Goal: Task Accomplishment & Management: Complete application form

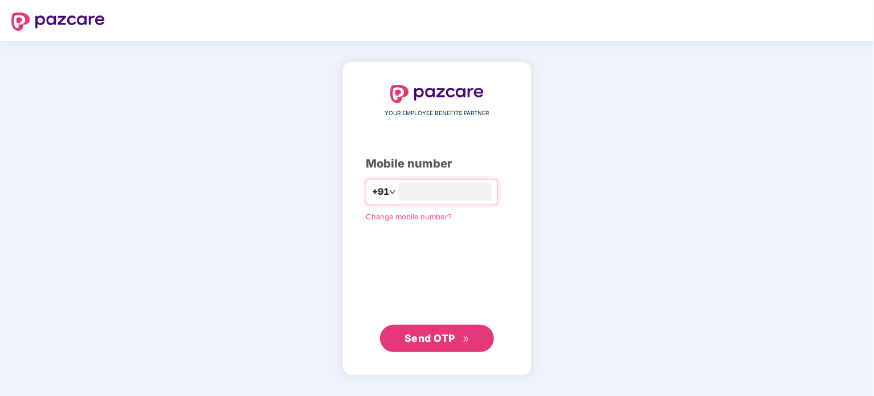
type input "**********"
click at [419, 344] on span "Send OTP" at bounding box center [437, 338] width 66 height 16
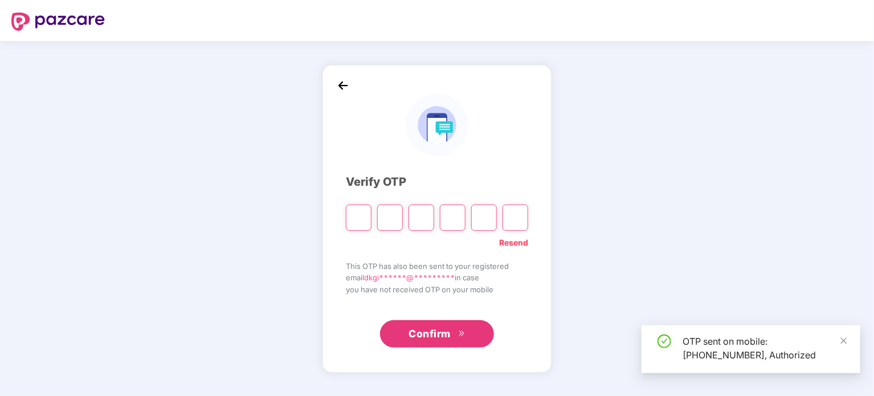
type input "*"
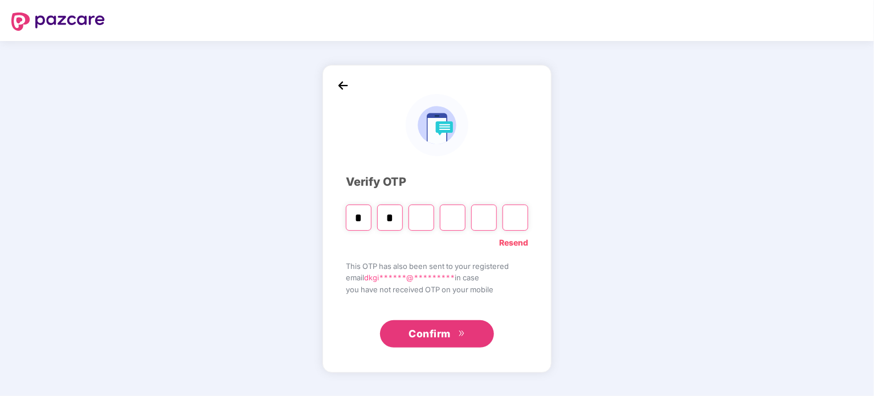
type input "*"
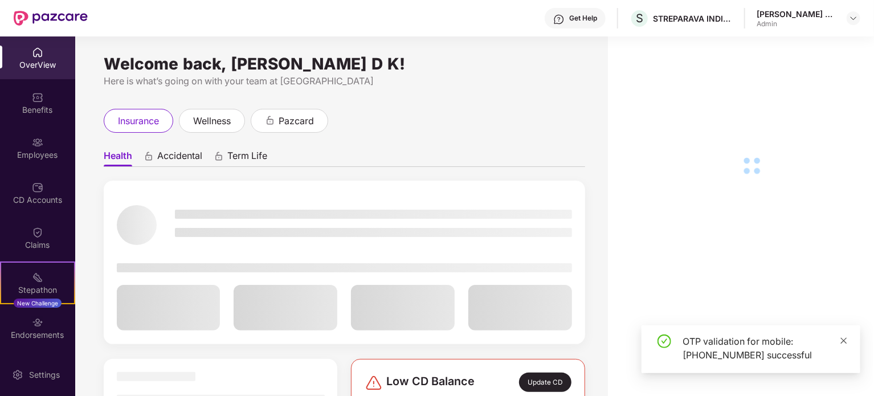
click at [842, 337] on icon "close" at bounding box center [844, 341] width 8 height 8
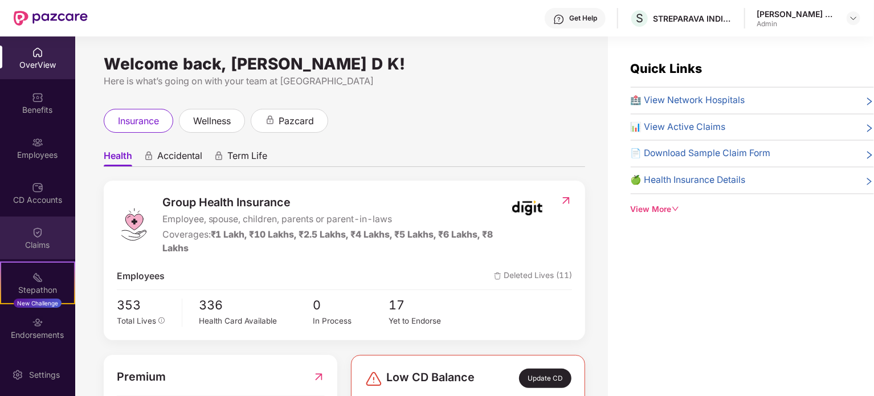
click at [38, 230] on img at bounding box center [37, 232] width 11 height 11
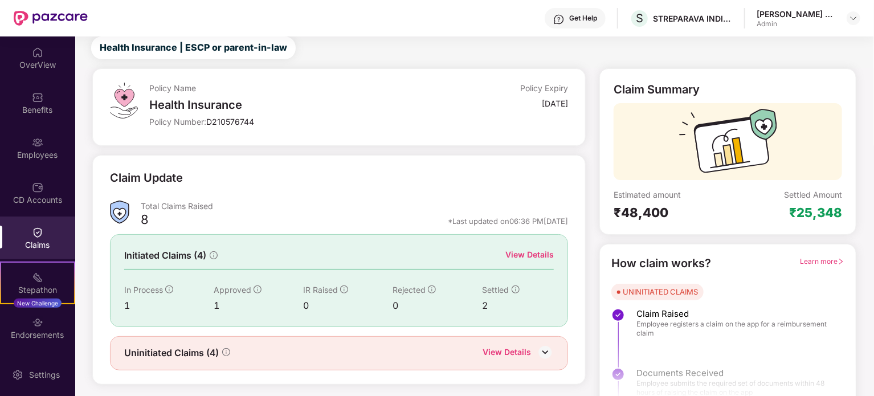
scroll to position [50, 0]
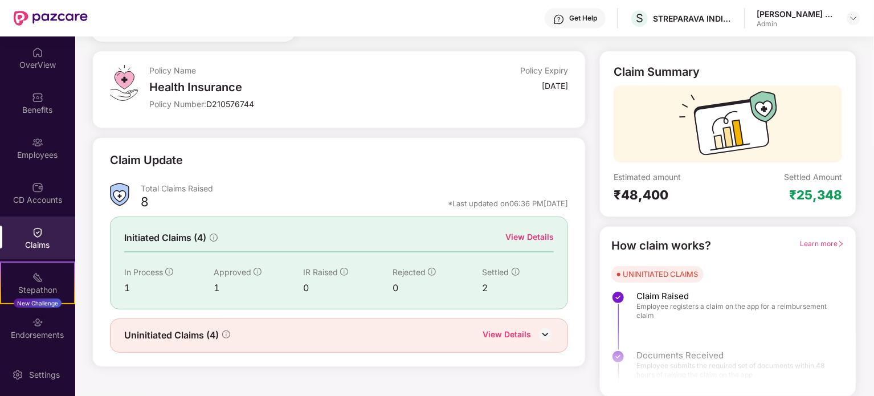
click at [542, 331] on img at bounding box center [545, 334] width 17 height 17
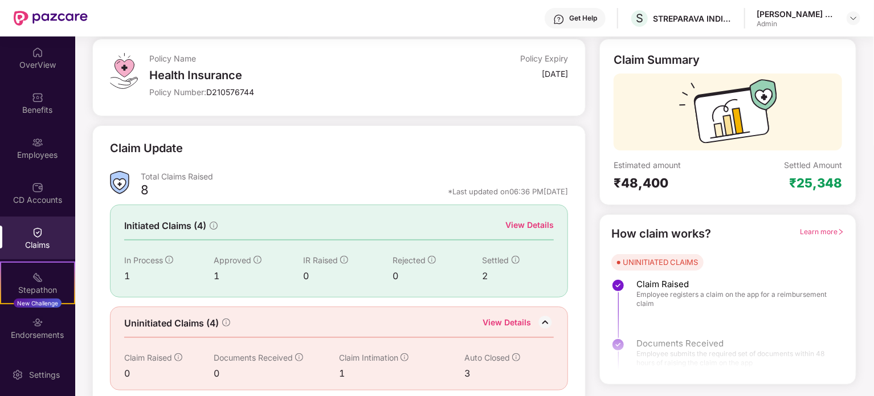
scroll to position [68, 0]
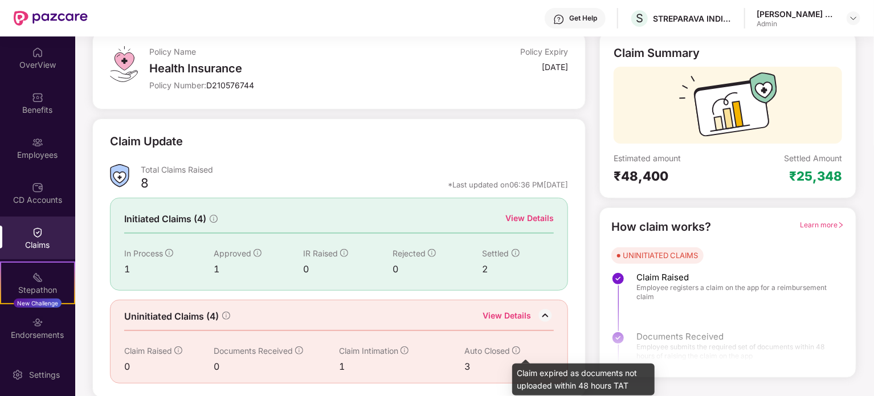
click at [516, 346] on icon "info-circle" at bounding box center [516, 350] width 8 height 8
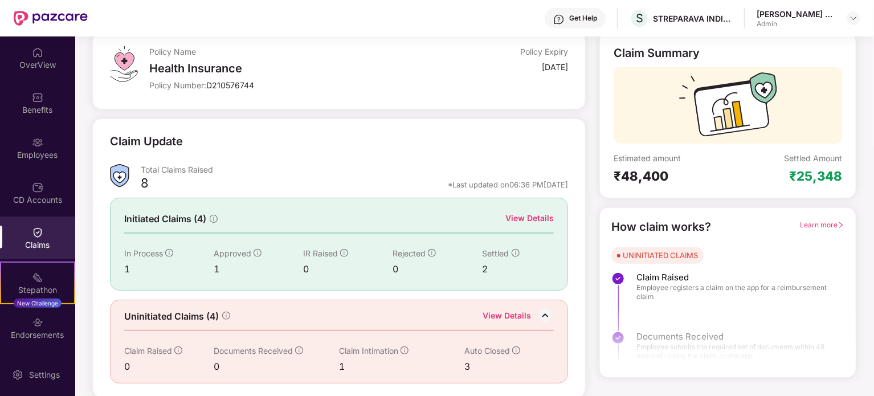
click at [541, 317] on img at bounding box center [545, 315] width 17 height 17
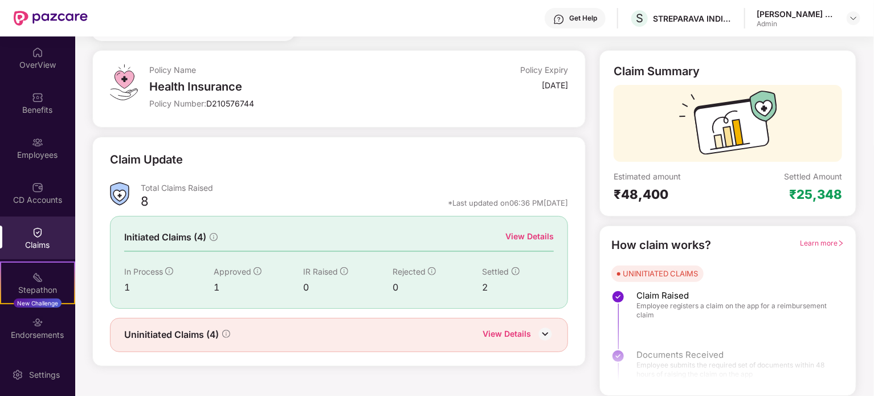
scroll to position [50, 0]
click at [344, 271] on icon "info-circle" at bounding box center [344, 272] width 8 height 8
click at [258, 271] on icon "info-circle" at bounding box center [258, 272] width 8 height 8
click at [525, 239] on div "View Details" at bounding box center [529, 237] width 48 height 13
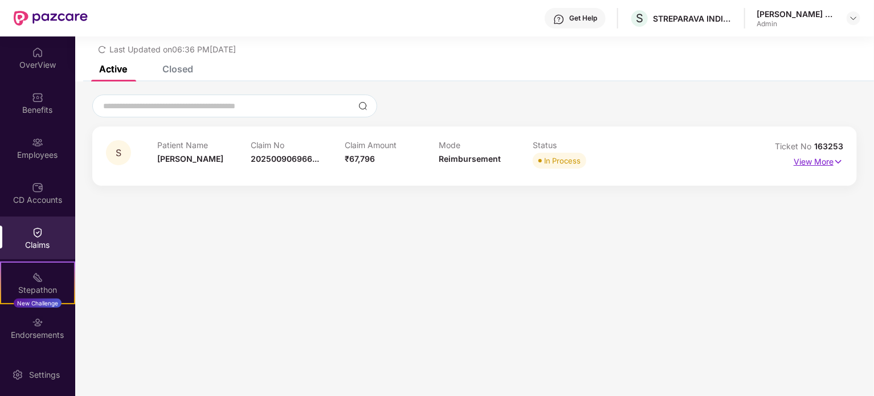
click at [832, 163] on p "View More" at bounding box center [819, 160] width 50 height 15
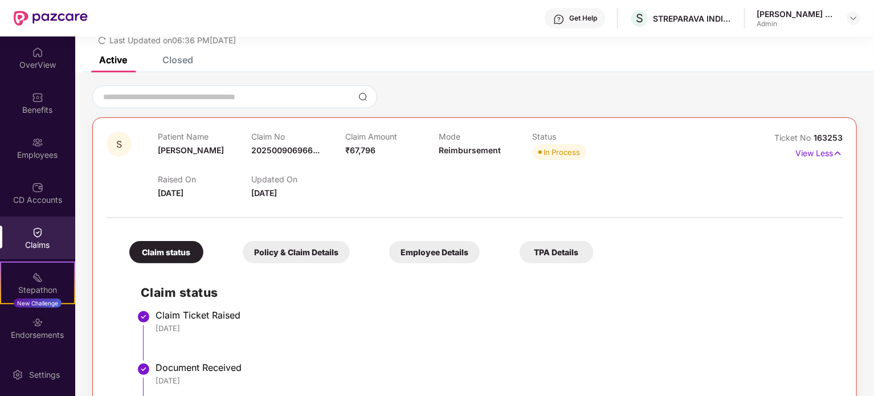
scroll to position [0, 0]
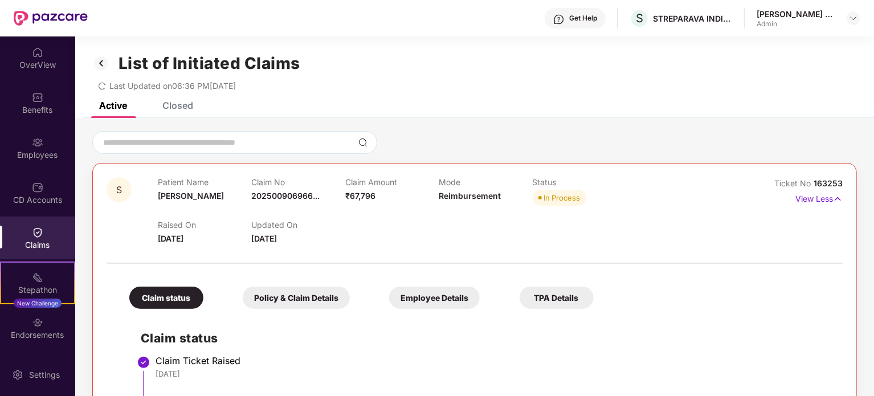
click at [107, 61] on img at bounding box center [101, 63] width 18 height 19
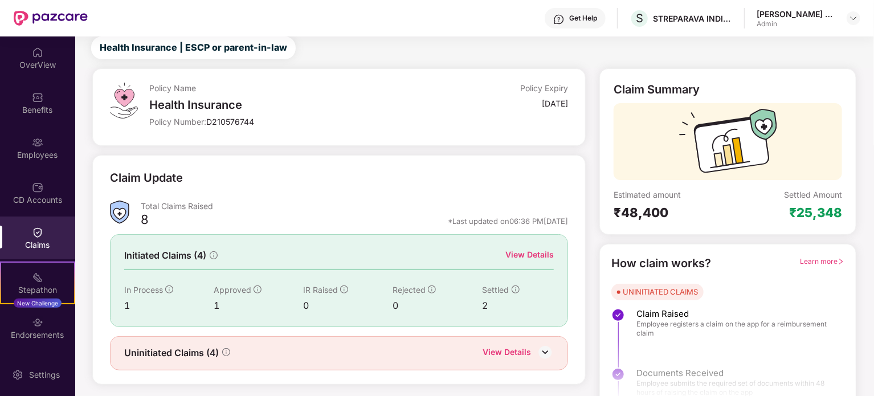
scroll to position [50, 0]
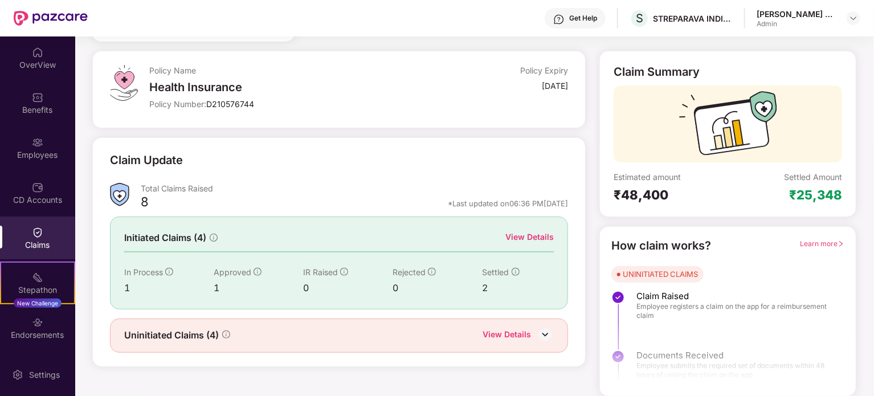
click at [214, 235] on icon "info-circle" at bounding box center [213, 237] width 1 height 4
click at [539, 238] on div "View Details" at bounding box center [529, 237] width 48 height 13
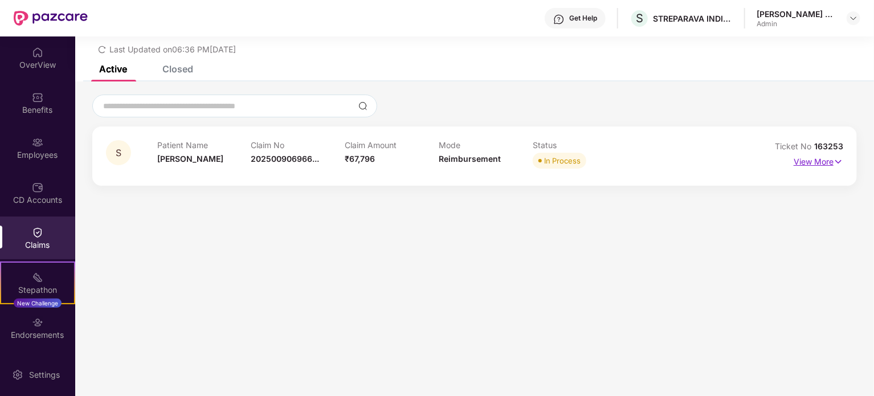
click at [830, 160] on p "View More" at bounding box center [819, 160] width 50 height 15
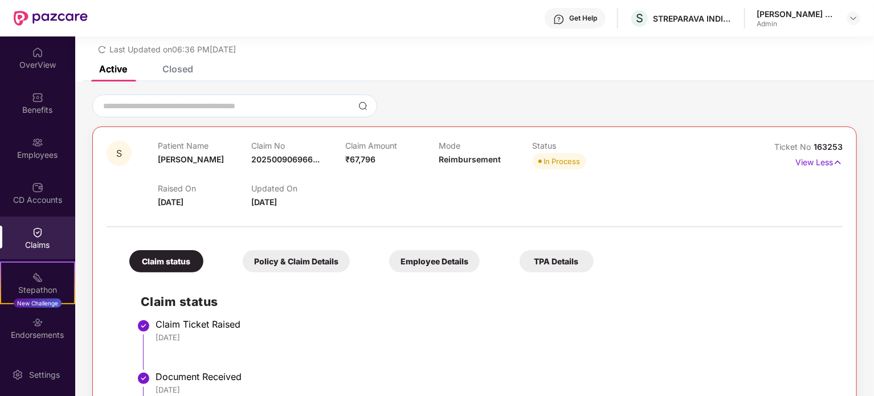
click at [185, 60] on div "List of Initiated Claims Last Updated on 06:36 PM, 12 Aug 2025" at bounding box center [474, 33] width 799 height 66
click at [189, 67] on div "Closed" at bounding box center [177, 68] width 31 height 11
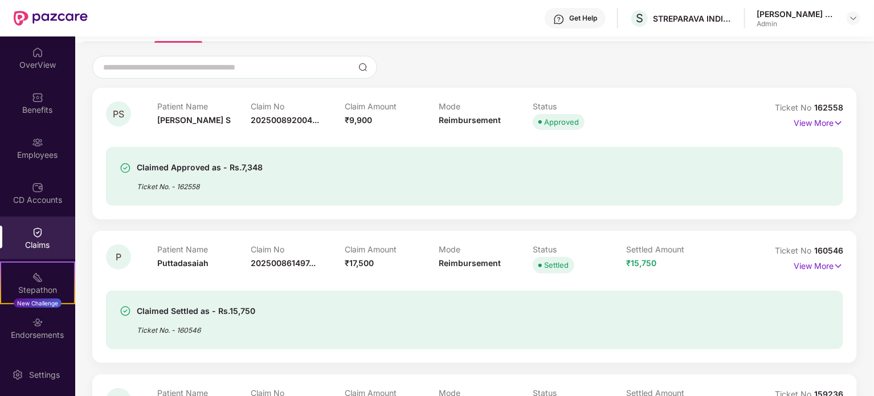
scroll to position [93, 0]
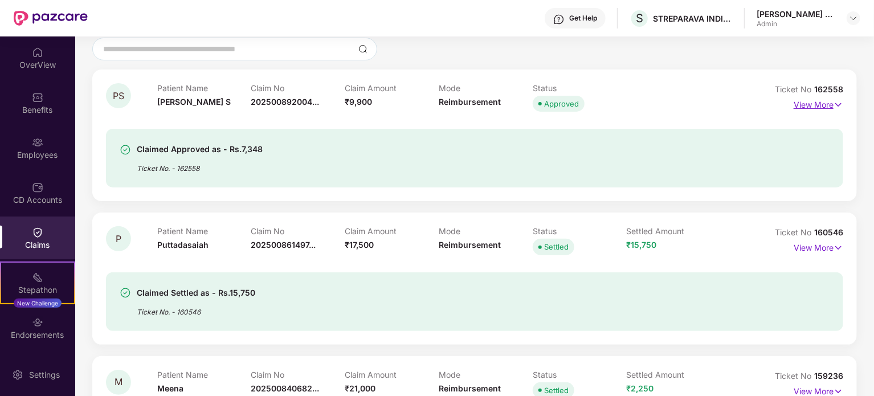
click at [837, 104] on img at bounding box center [838, 105] width 10 height 13
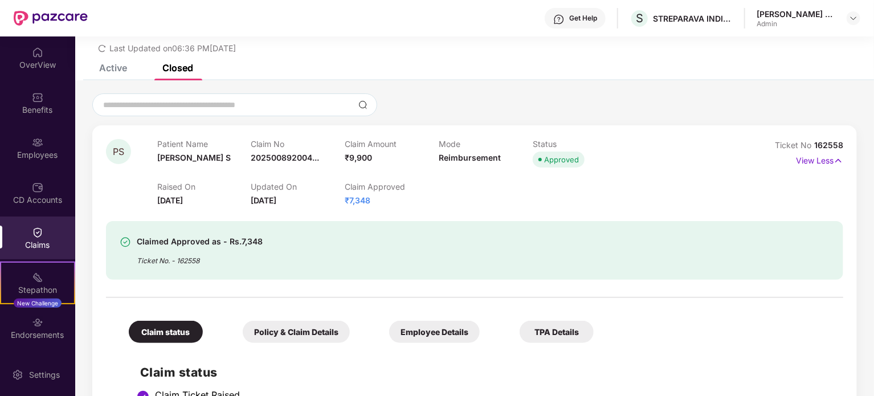
scroll to position [36, 0]
click at [830, 157] on p "View Less" at bounding box center [819, 160] width 47 height 15
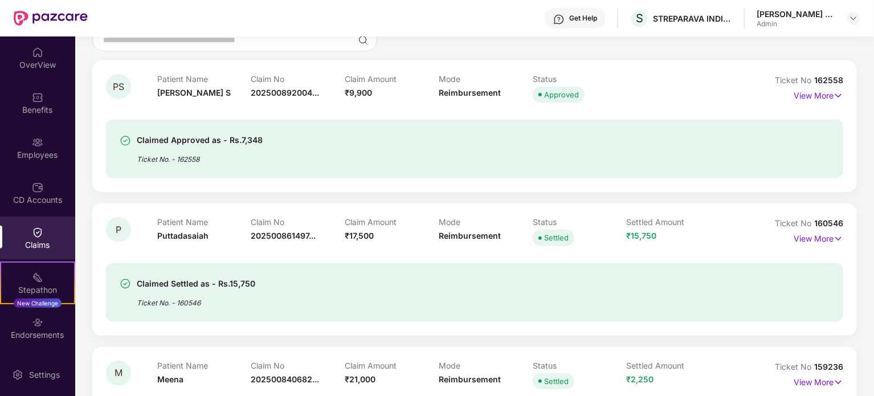
scroll to position [196, 0]
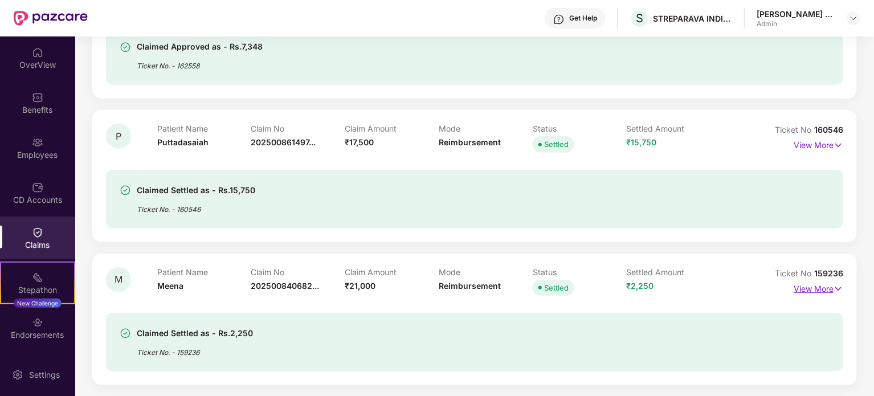
click at [826, 284] on p "View More" at bounding box center [819, 287] width 50 height 15
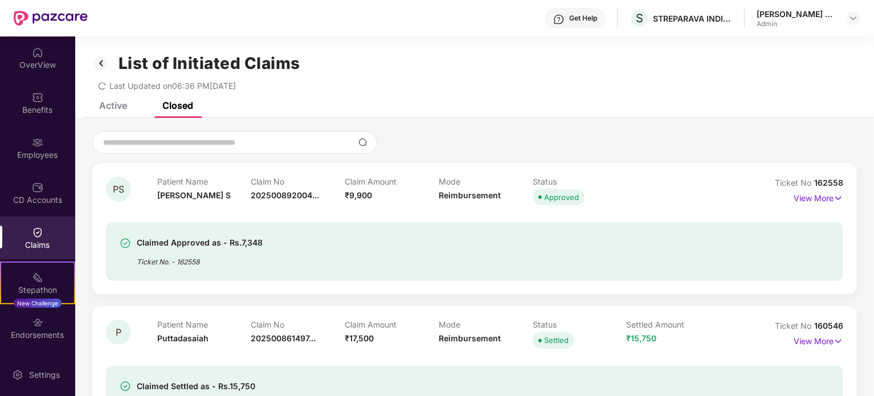
scroll to position [285, 0]
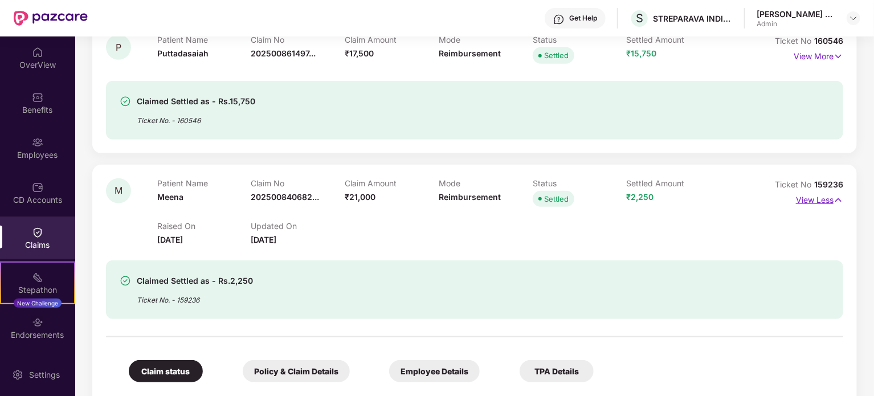
click at [839, 198] on img at bounding box center [838, 200] width 10 height 13
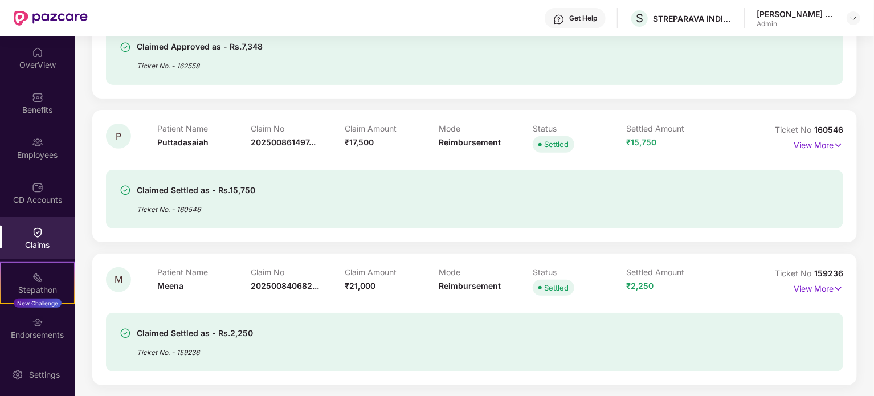
scroll to position [25, 0]
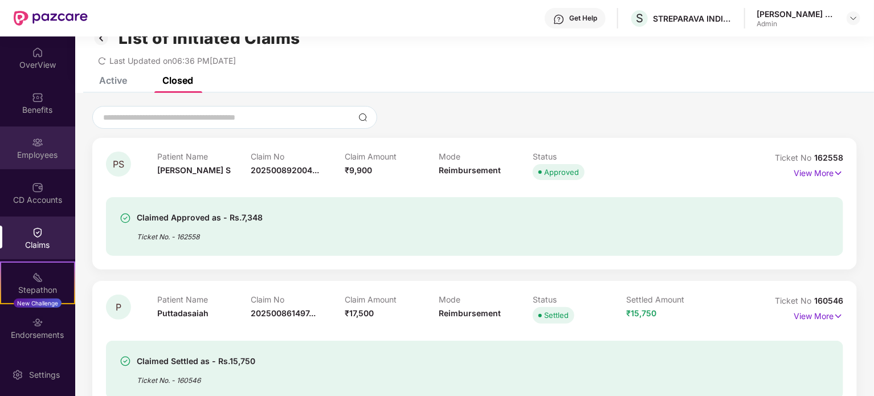
click at [54, 152] on div "Employees" at bounding box center [37, 154] width 75 height 11
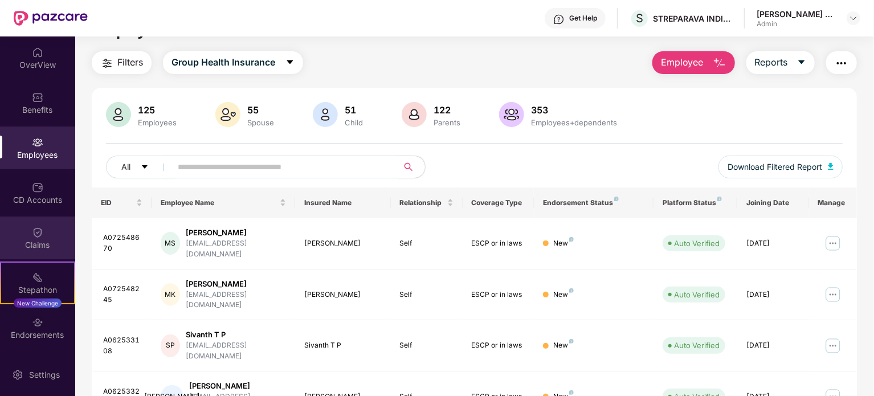
click at [35, 239] on div "Claims" at bounding box center [37, 244] width 75 height 11
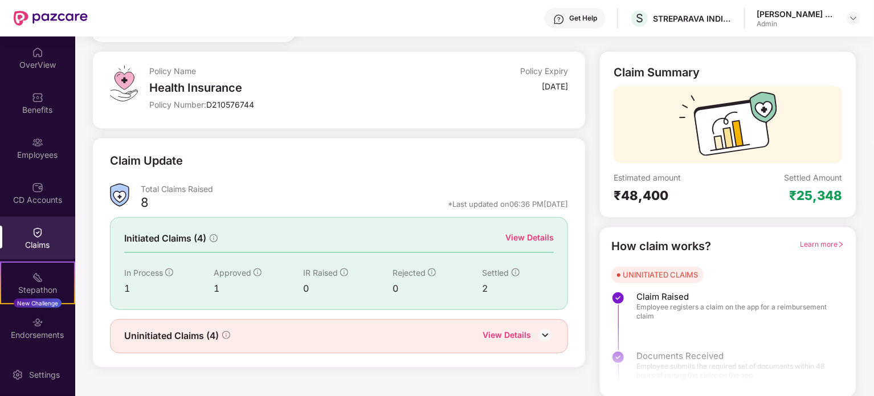
scroll to position [50, 0]
click at [538, 337] on img at bounding box center [545, 334] width 17 height 17
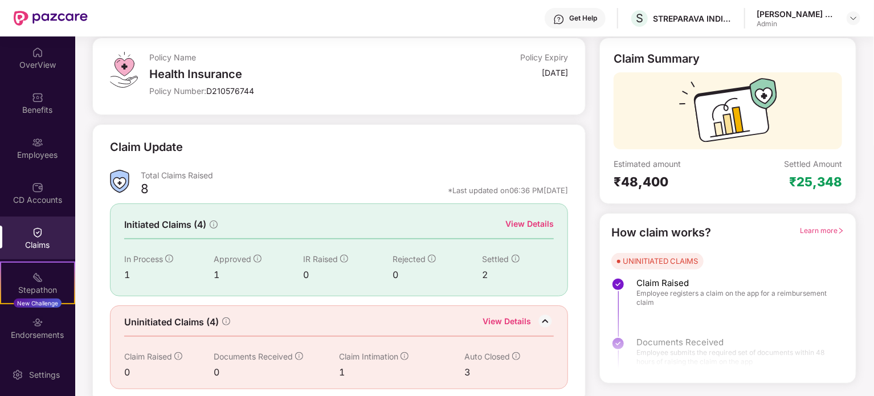
scroll to position [68, 0]
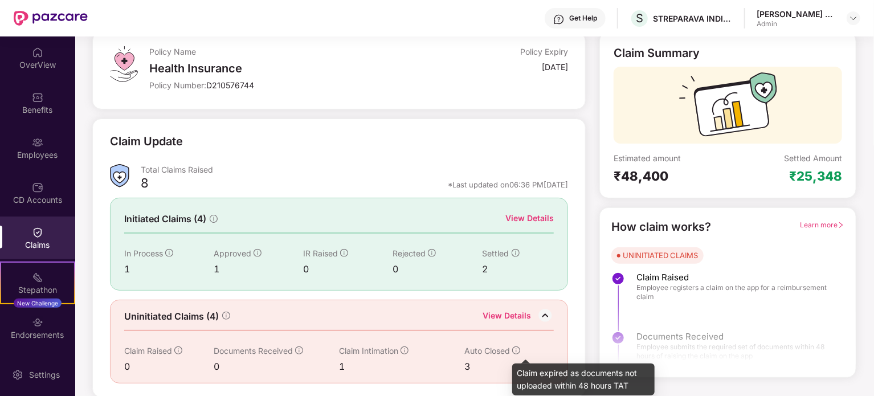
click at [517, 347] on icon "info-circle" at bounding box center [516, 350] width 8 height 8
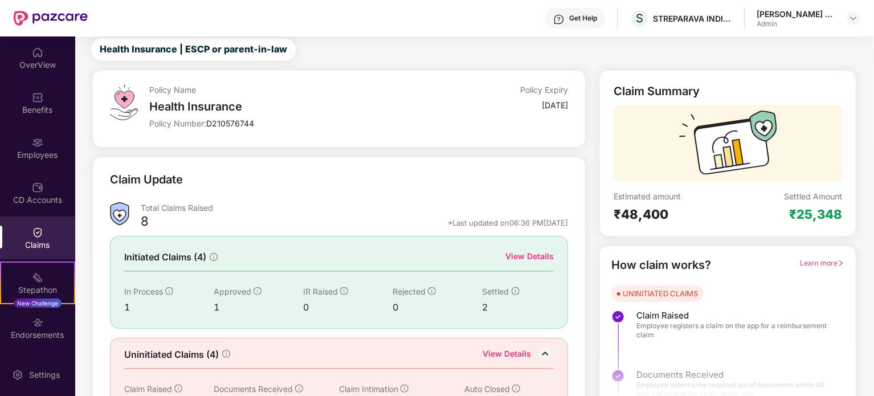
scroll to position [0, 0]
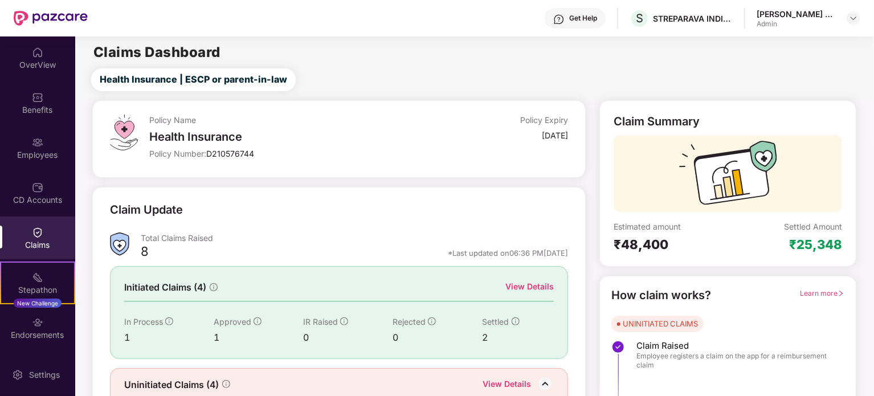
click at [40, 243] on div "Claims" at bounding box center [37, 244] width 75 height 11
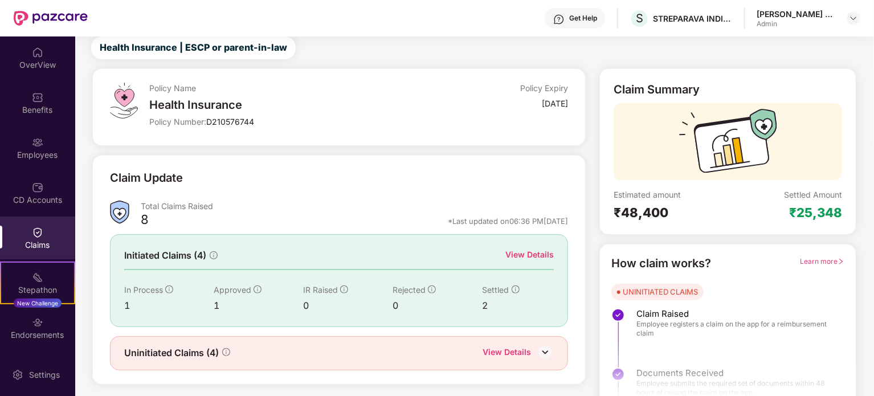
scroll to position [50, 0]
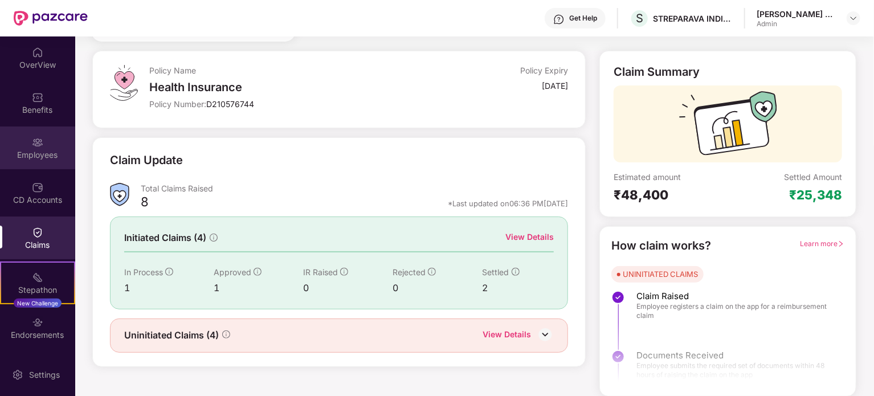
click at [36, 155] on div "Employees" at bounding box center [37, 154] width 75 height 11
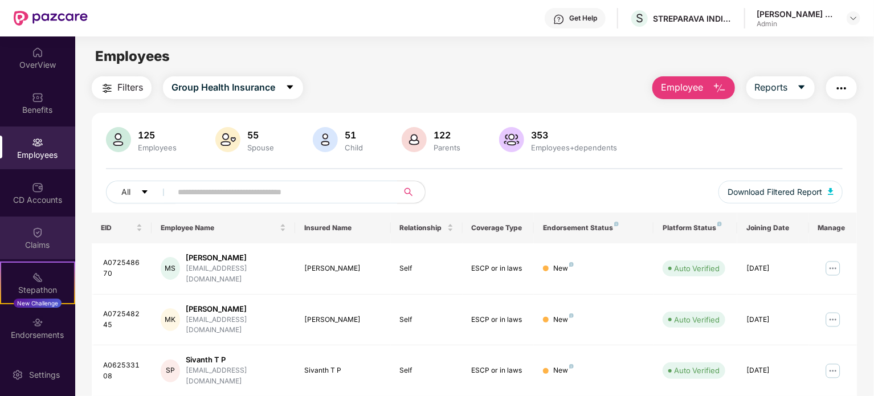
click at [44, 238] on div "Claims" at bounding box center [37, 237] width 75 height 43
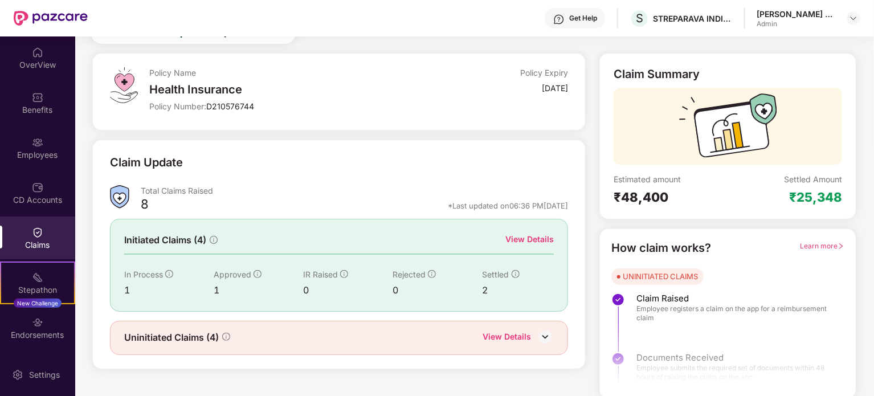
scroll to position [50, 0]
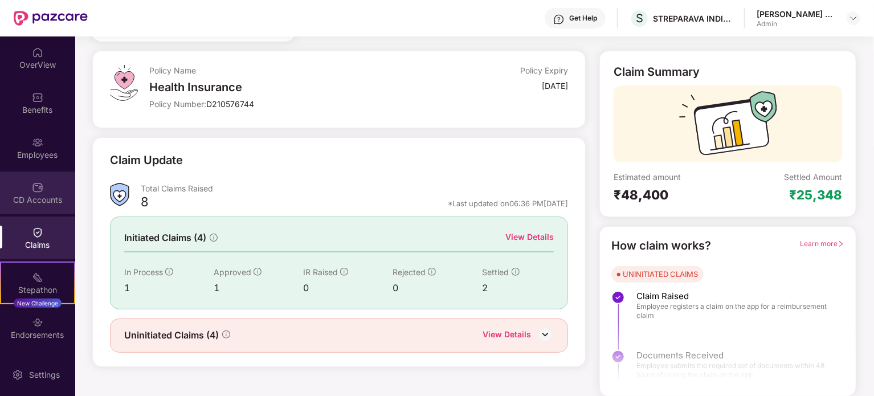
click at [54, 198] on div "CD Accounts" at bounding box center [37, 199] width 75 height 11
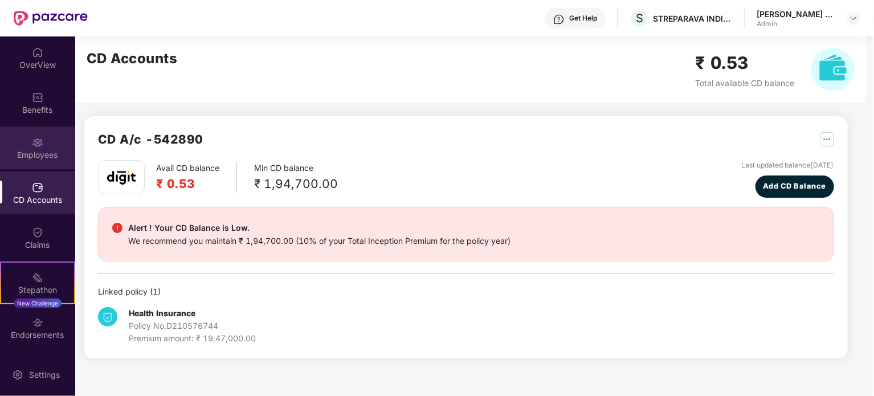
click at [39, 154] on div "Employees" at bounding box center [37, 154] width 75 height 11
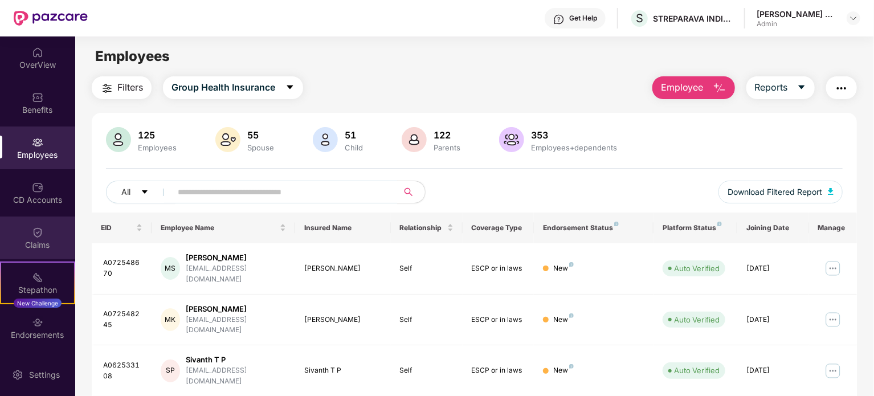
click at [34, 236] on img at bounding box center [37, 232] width 11 height 11
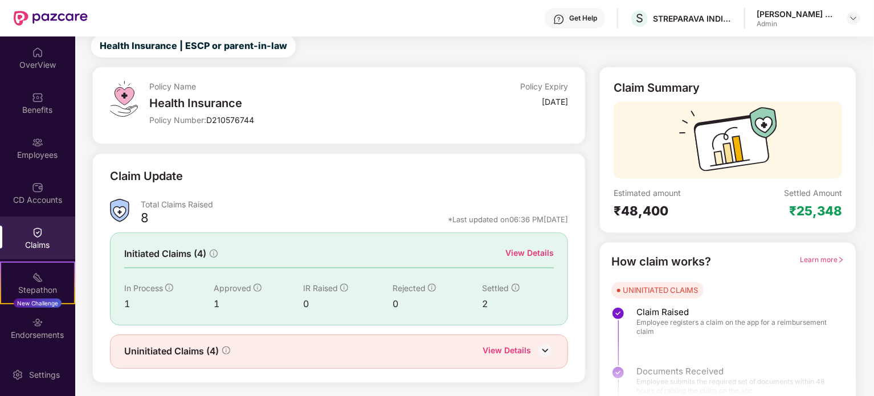
scroll to position [50, 0]
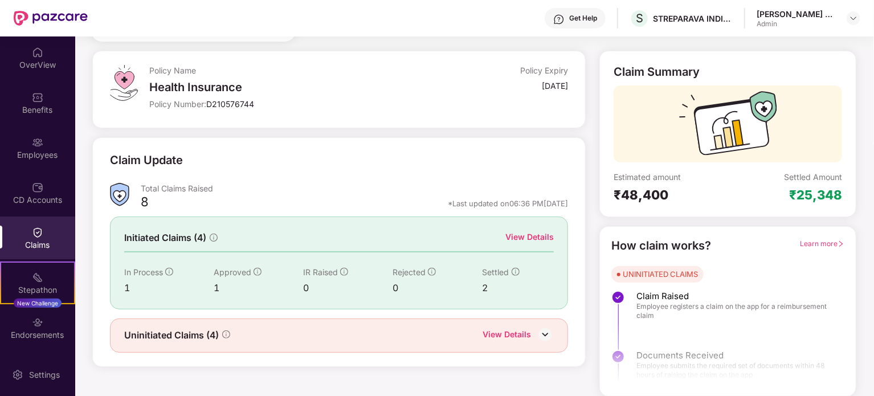
click at [545, 330] on img at bounding box center [545, 334] width 17 height 17
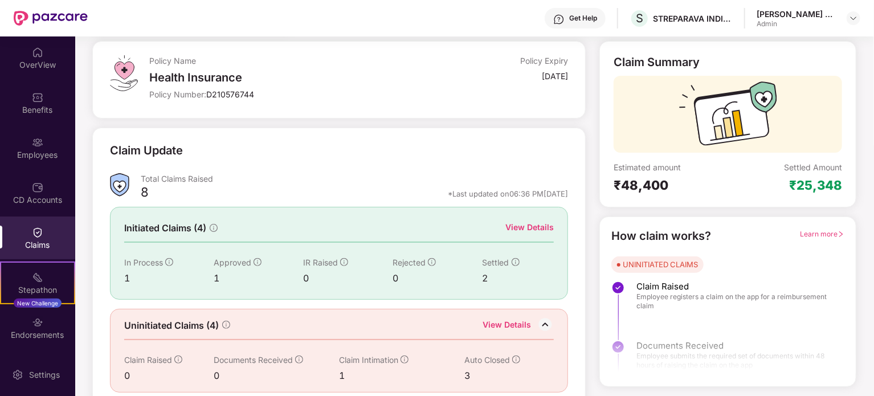
scroll to position [68, 0]
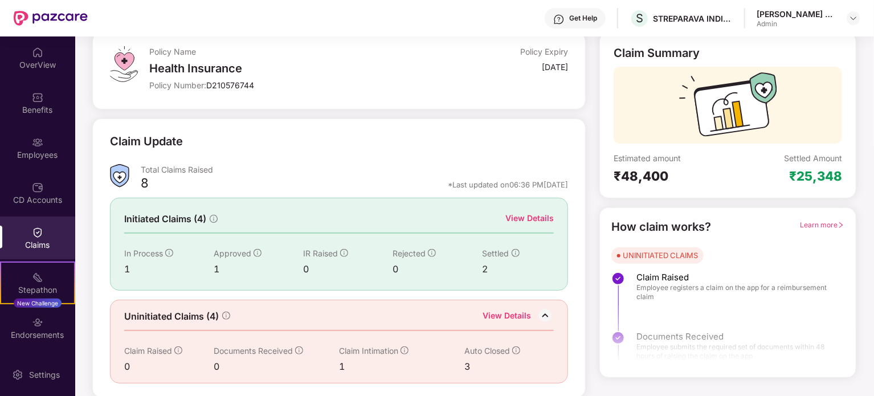
click at [546, 314] on img at bounding box center [545, 315] width 17 height 17
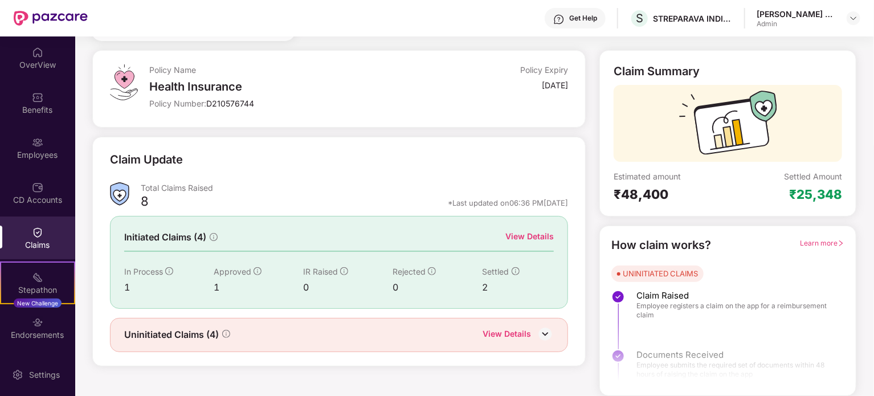
scroll to position [50, 0]
click at [49, 376] on div "Settings" at bounding box center [45, 374] width 38 height 11
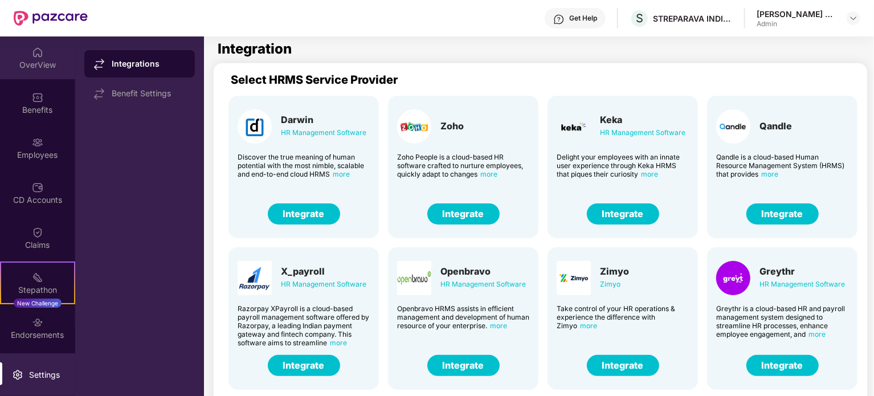
click at [52, 61] on div "OverView" at bounding box center [37, 64] width 75 height 11
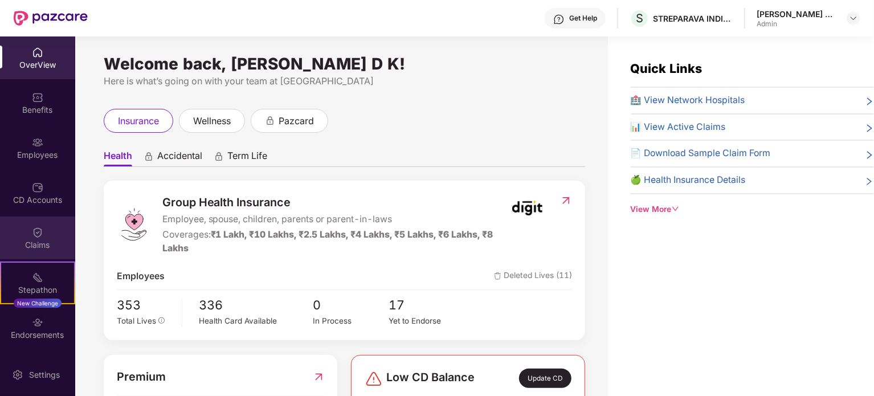
click at [28, 232] on div "Claims" at bounding box center [37, 237] width 75 height 43
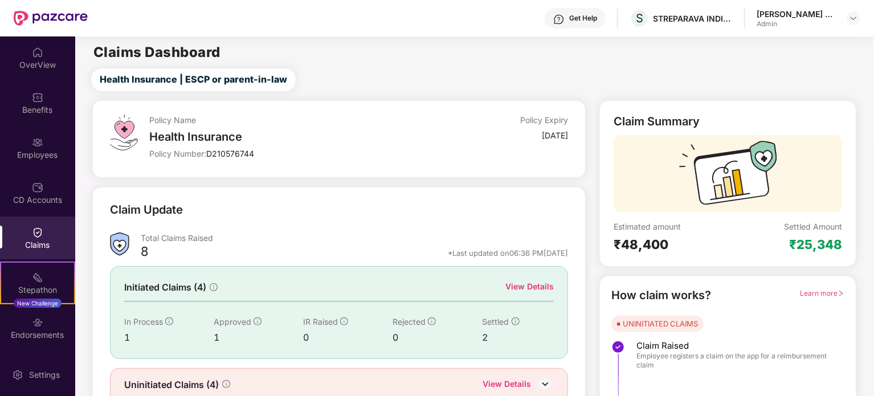
scroll to position [50, 0]
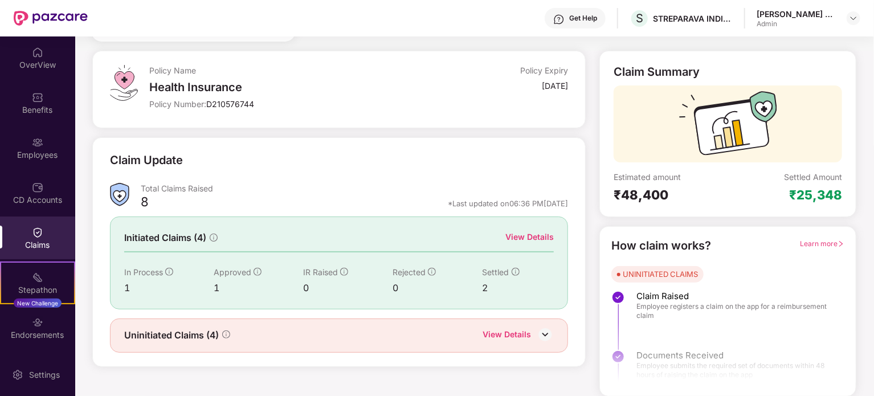
click at [532, 239] on div "View Details" at bounding box center [529, 237] width 48 height 13
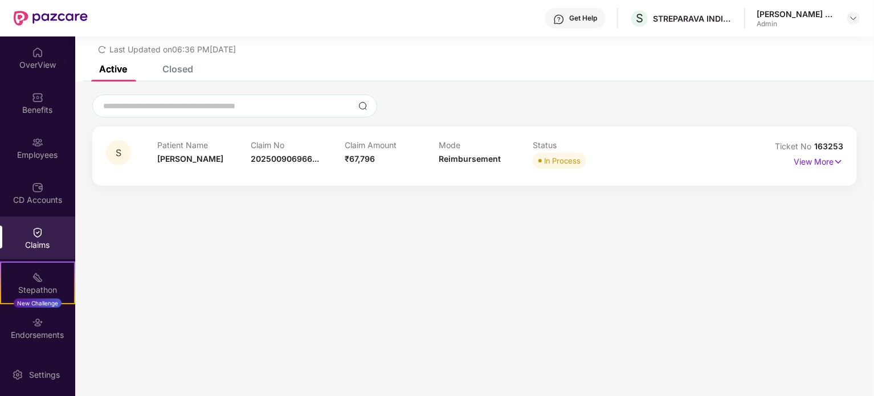
scroll to position [36, 0]
click at [179, 72] on div "Closed" at bounding box center [177, 68] width 31 height 11
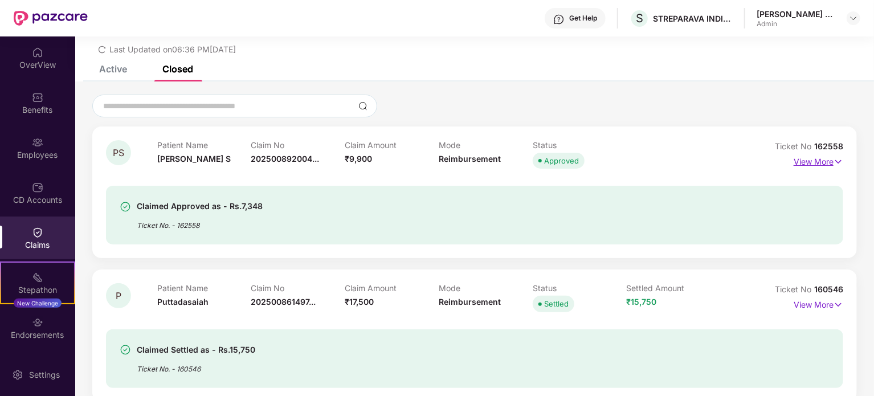
click at [840, 161] on img at bounding box center [838, 162] width 10 height 13
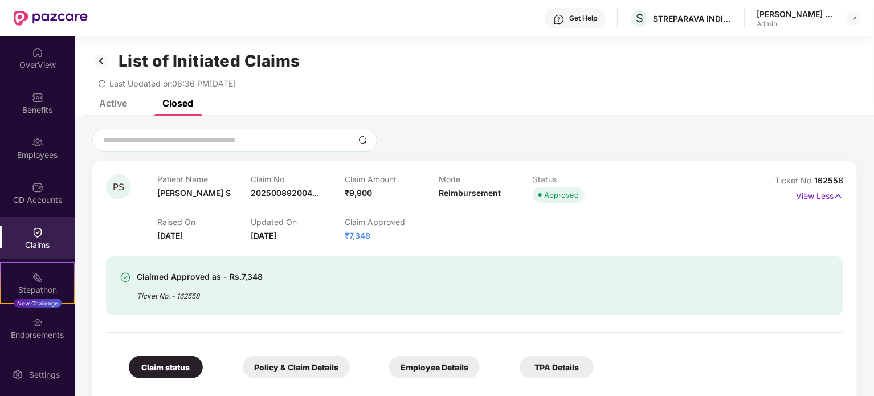
scroll to position [0, 0]
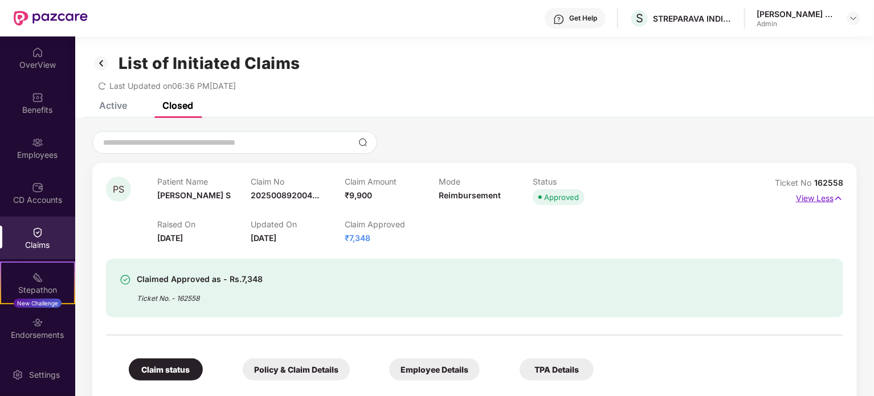
click at [831, 193] on p "View Less" at bounding box center [819, 196] width 47 height 15
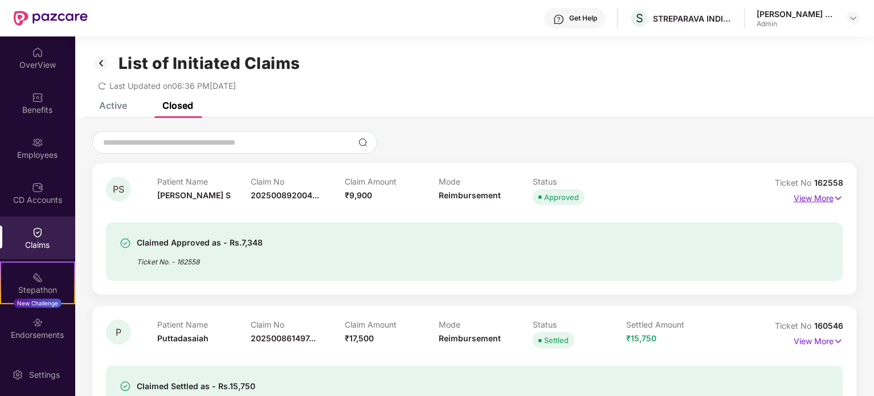
click at [834, 200] on img at bounding box center [838, 198] width 10 height 13
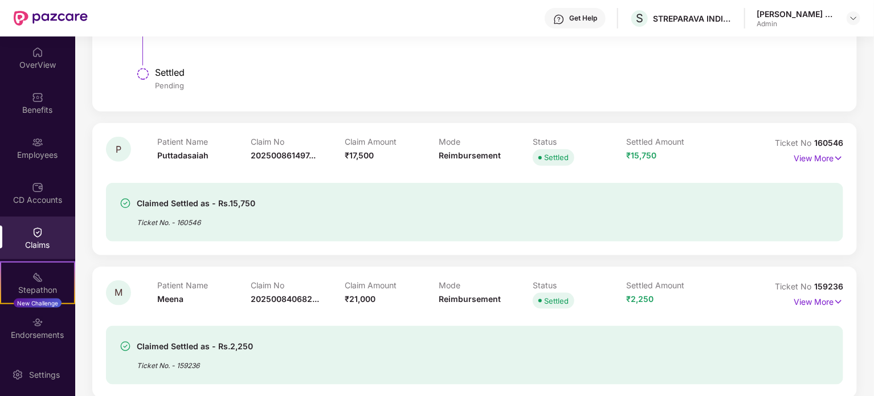
scroll to position [583, 0]
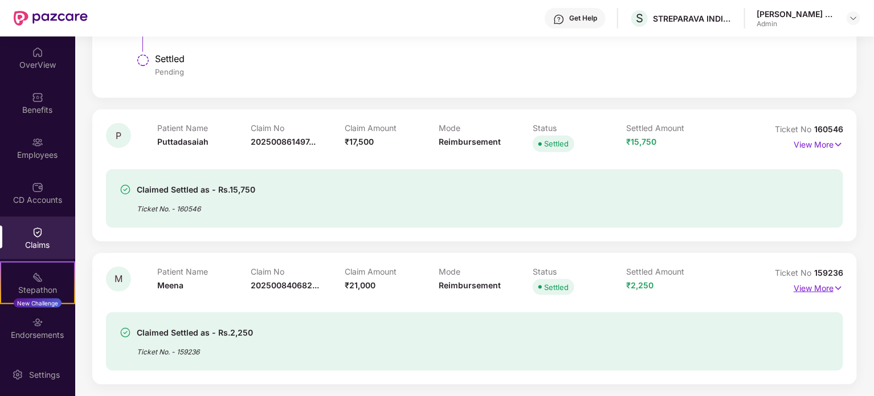
click at [829, 290] on p "View More" at bounding box center [819, 286] width 50 height 15
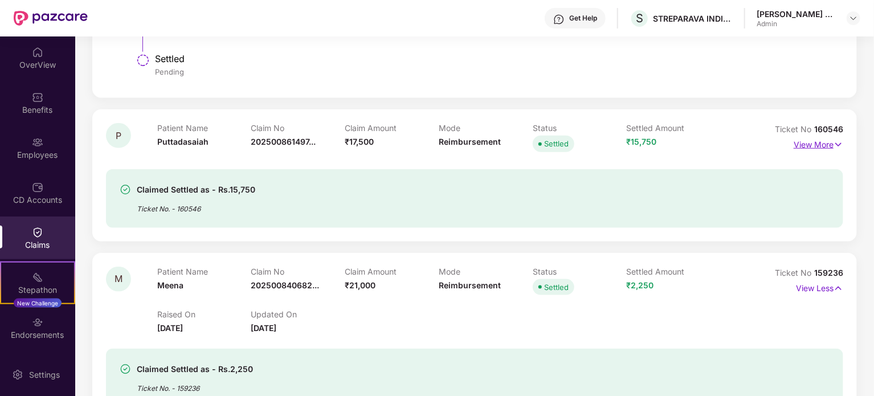
click at [823, 142] on p "View More" at bounding box center [819, 143] width 50 height 15
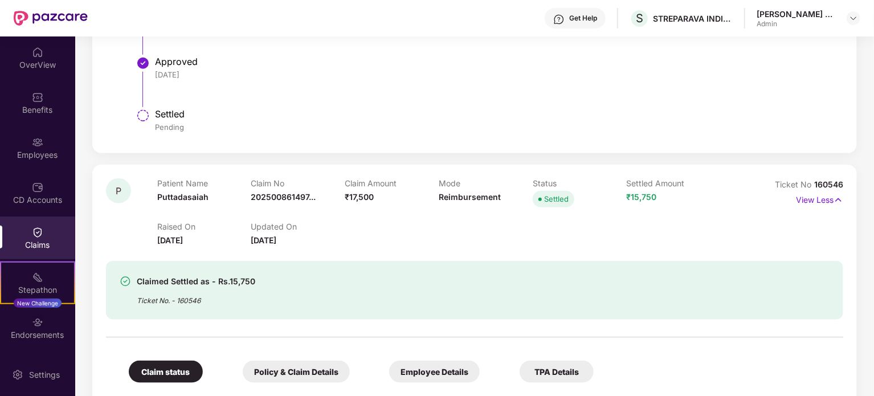
scroll to position [526, 0]
click at [836, 195] on img at bounding box center [838, 201] width 10 height 13
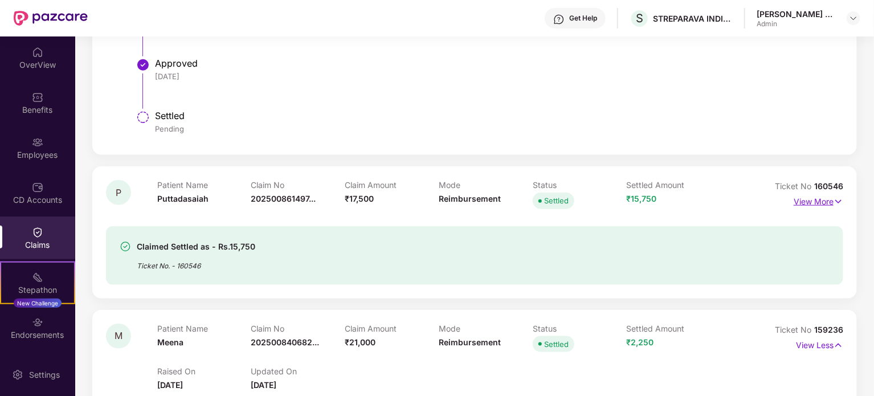
click at [823, 200] on p "View More" at bounding box center [819, 200] width 50 height 15
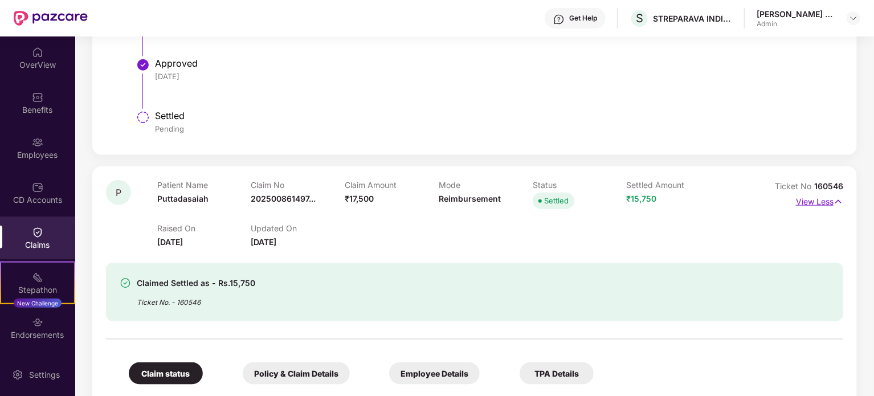
click at [839, 201] on img at bounding box center [838, 201] width 10 height 13
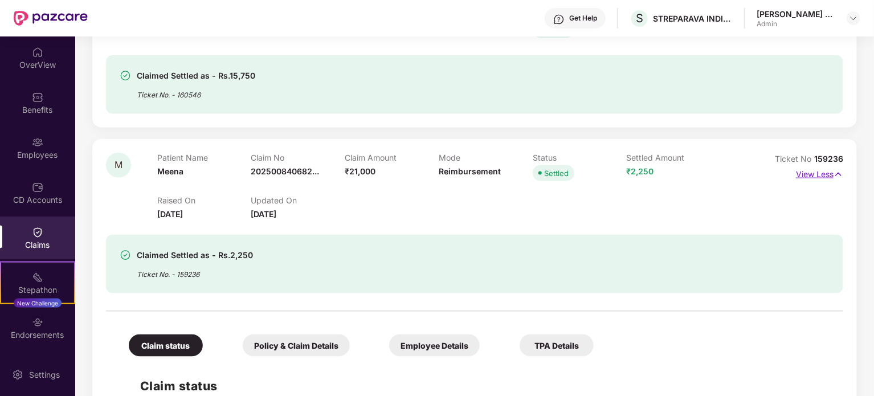
click at [839, 172] on img at bounding box center [838, 174] width 10 height 13
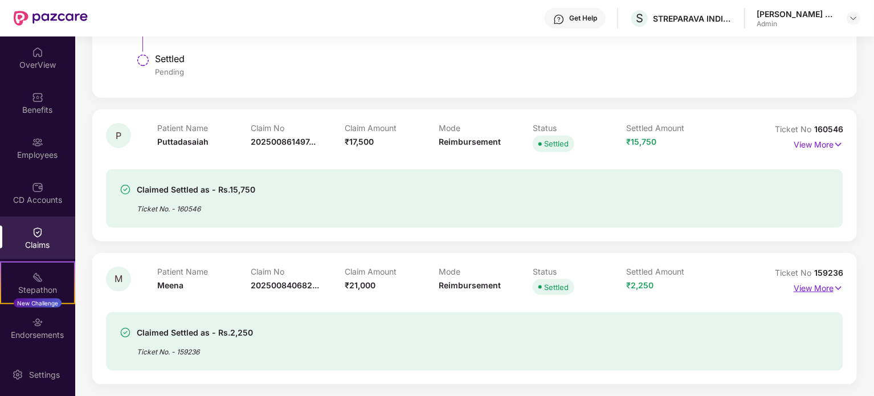
click at [833, 287] on img at bounding box center [838, 288] width 10 height 13
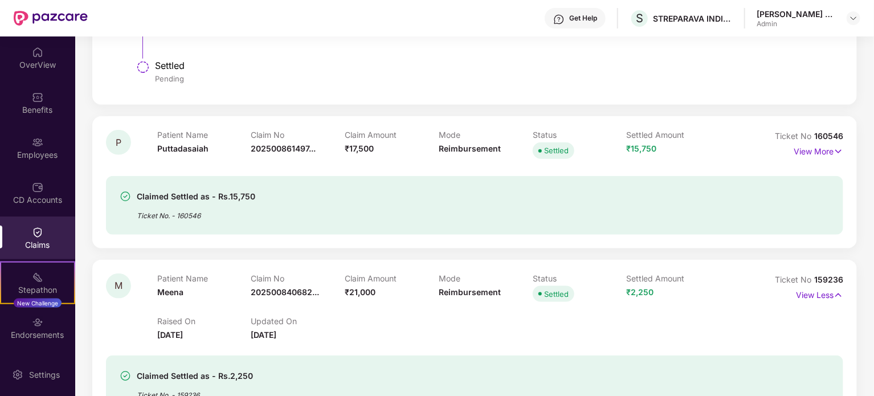
scroll to position [518, 0]
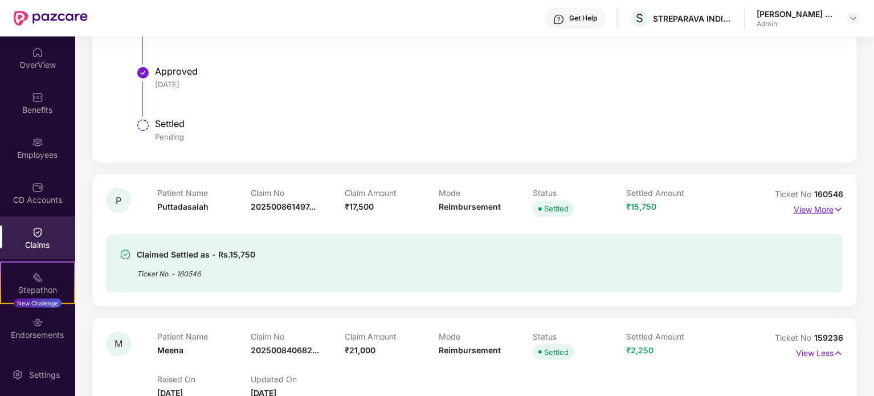
click at [837, 212] on img at bounding box center [838, 209] width 10 height 13
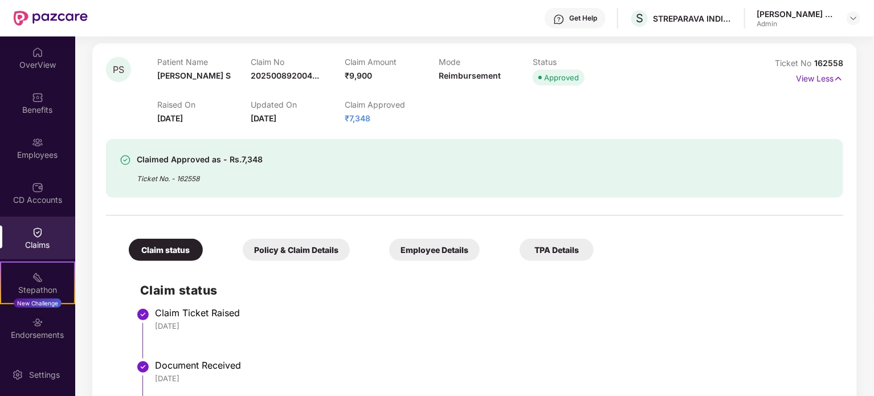
scroll to position [0, 0]
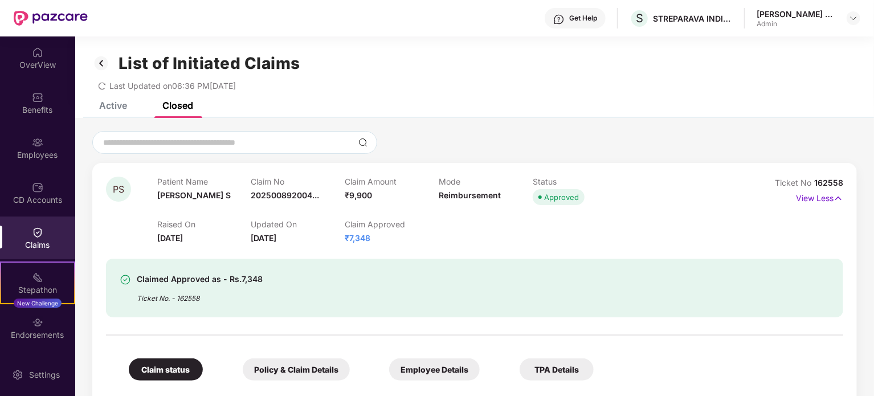
click at [111, 105] on div "Active" at bounding box center [113, 105] width 28 height 11
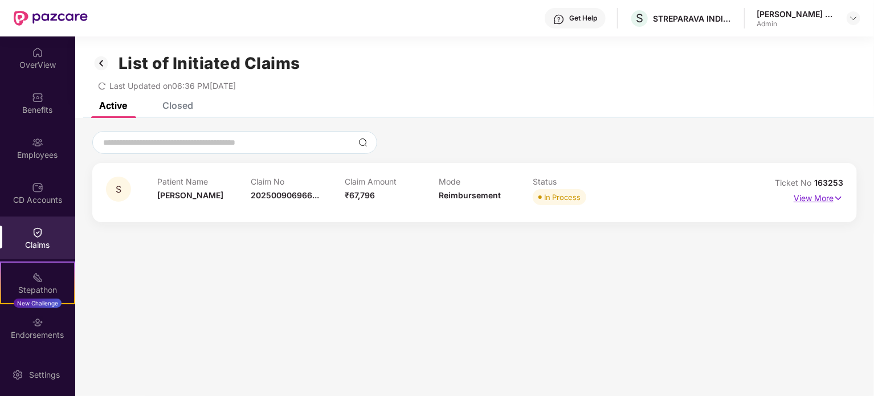
click at [828, 194] on p "View More" at bounding box center [819, 196] width 50 height 15
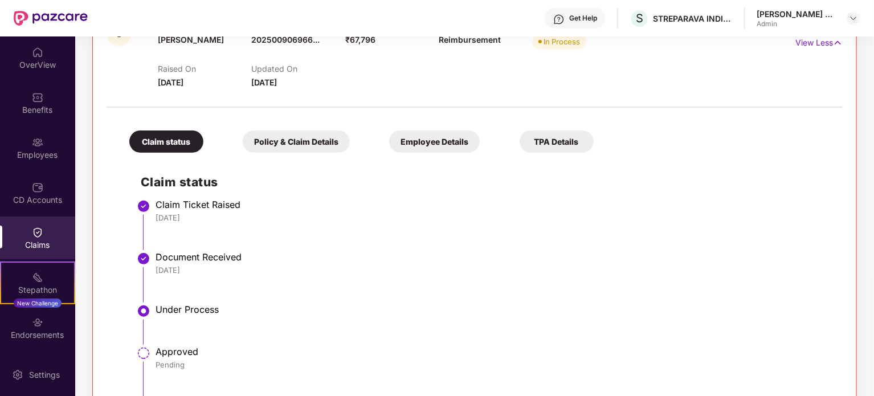
scroll to position [171, 0]
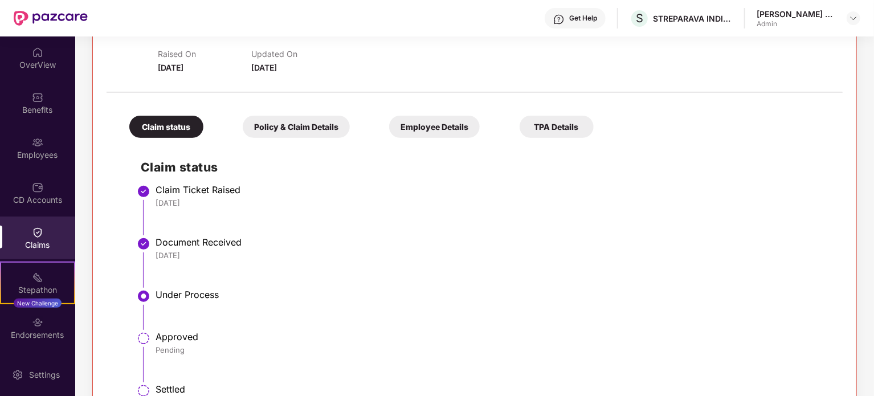
click at [39, 234] on img at bounding box center [37, 232] width 11 height 11
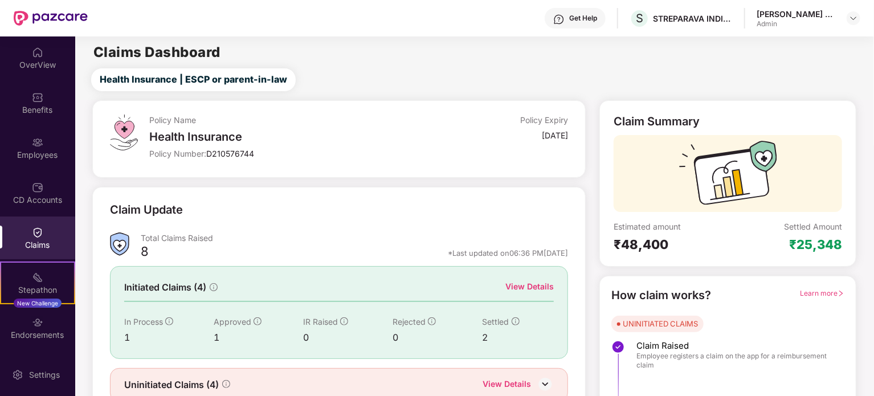
scroll to position [50, 0]
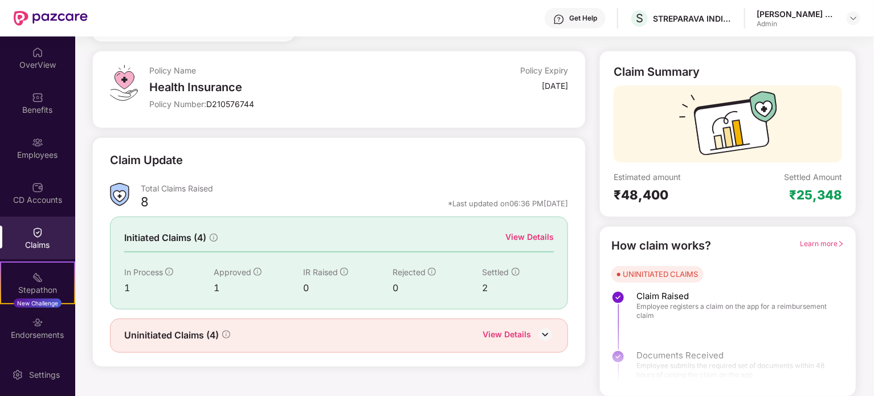
click at [540, 333] on img at bounding box center [545, 334] width 17 height 17
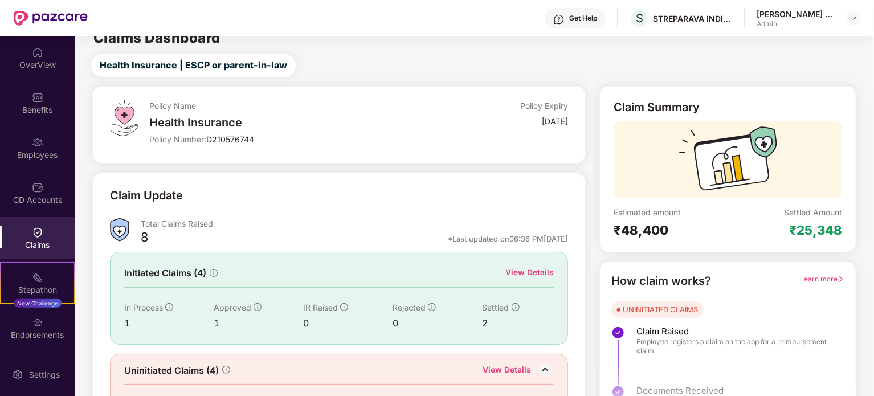
scroll to position [0, 0]
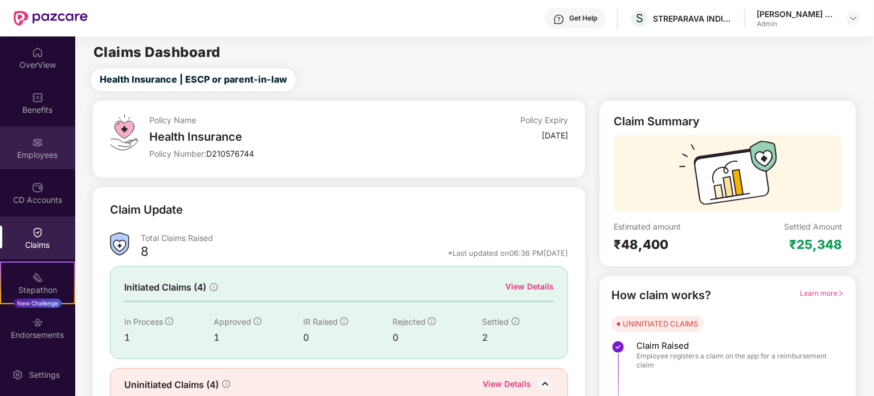
click at [48, 148] on div "Employees" at bounding box center [37, 147] width 75 height 43
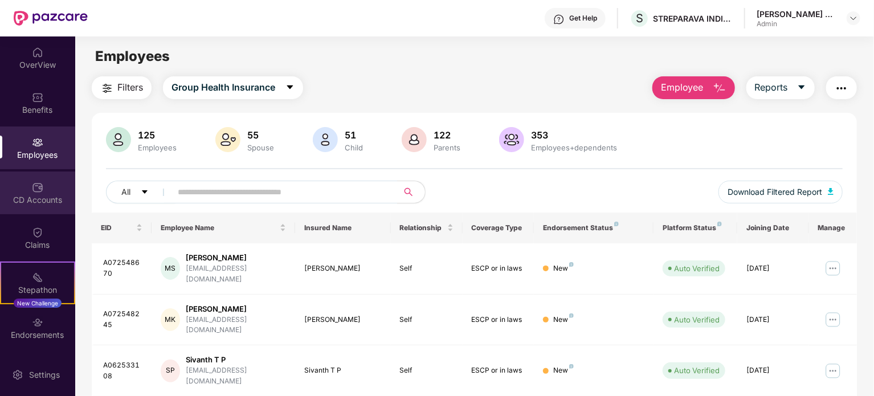
click at [44, 194] on div "CD Accounts" at bounding box center [37, 199] width 75 height 11
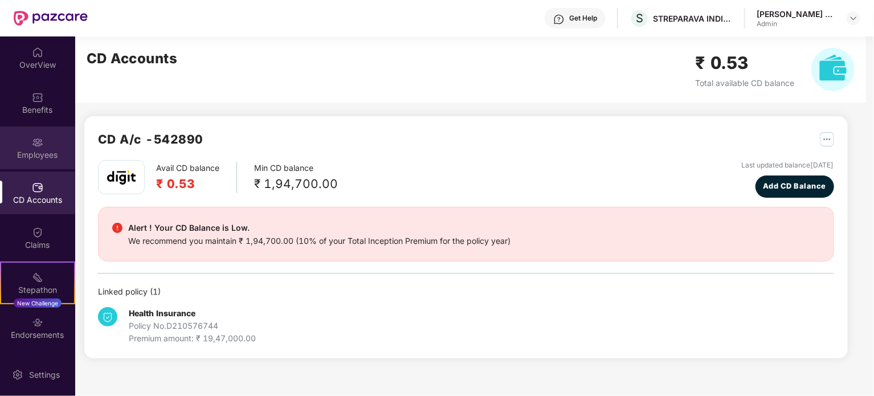
click at [39, 141] on img at bounding box center [37, 142] width 11 height 11
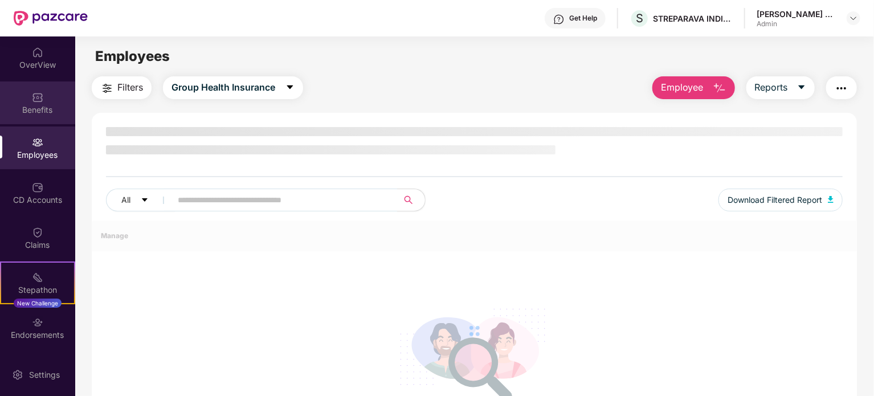
click at [50, 99] on div "Benefits" at bounding box center [37, 102] width 75 height 43
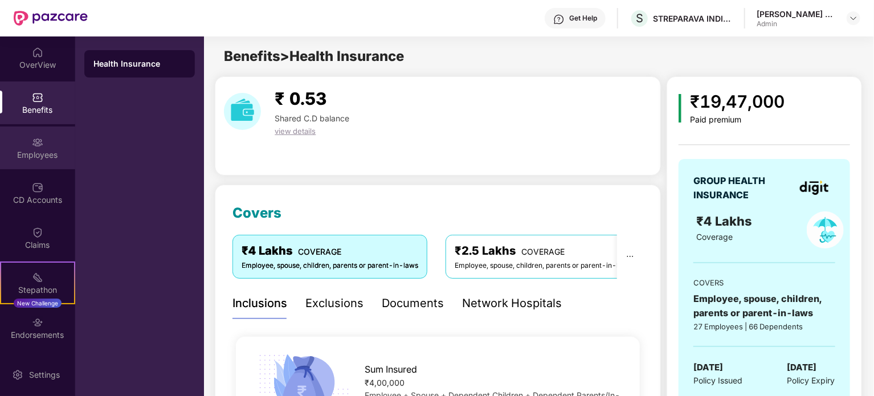
click at [47, 157] on div "Employees" at bounding box center [37, 154] width 75 height 11
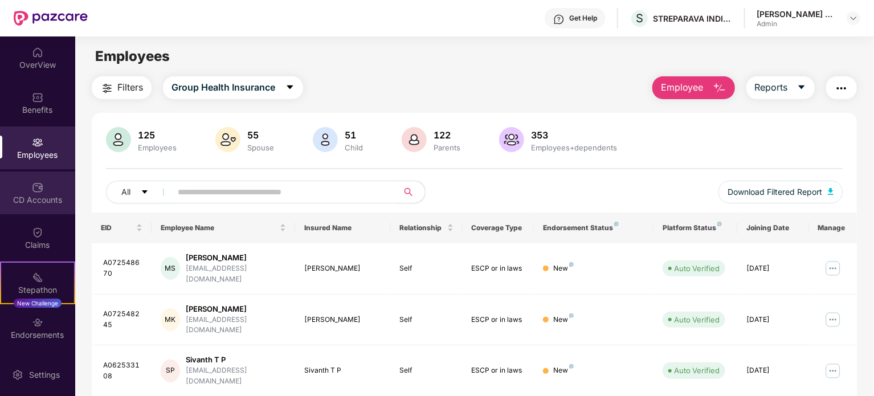
click at [44, 194] on div "CD Accounts" at bounding box center [37, 199] width 75 height 11
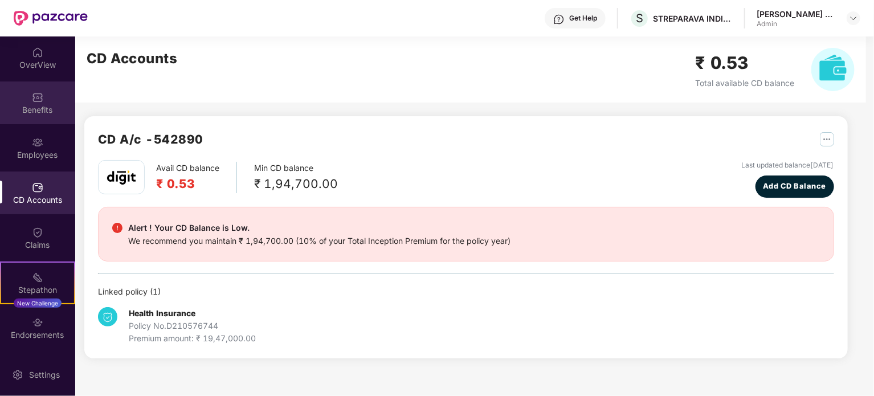
click at [48, 99] on div "Benefits" at bounding box center [37, 102] width 75 height 43
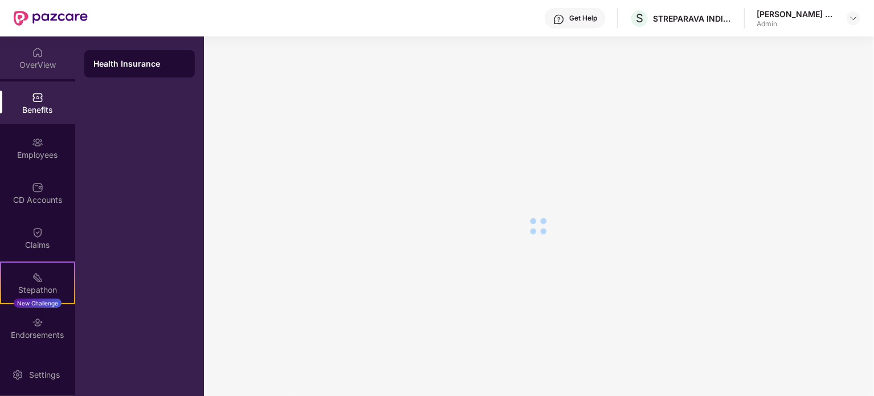
click at [47, 59] on div "OverView" at bounding box center [37, 64] width 75 height 11
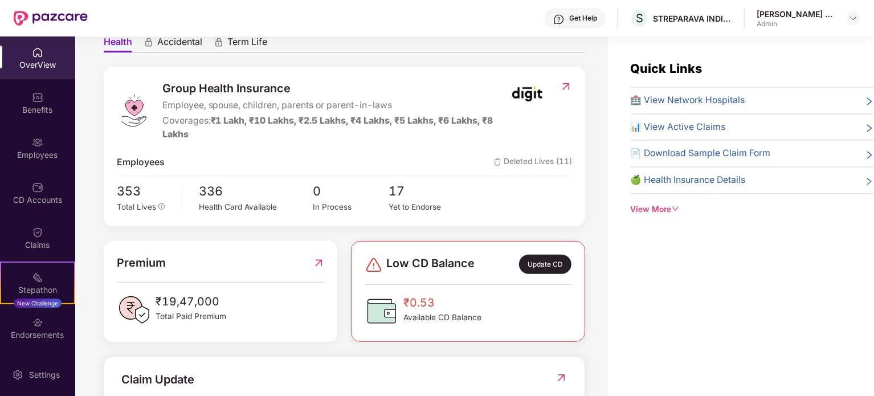
scroll to position [57, 0]
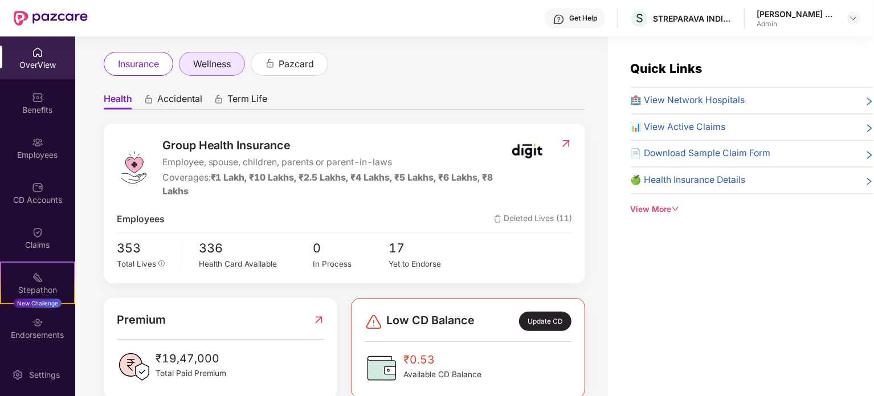
click at [226, 63] on span "wellness" at bounding box center [212, 64] width 38 height 14
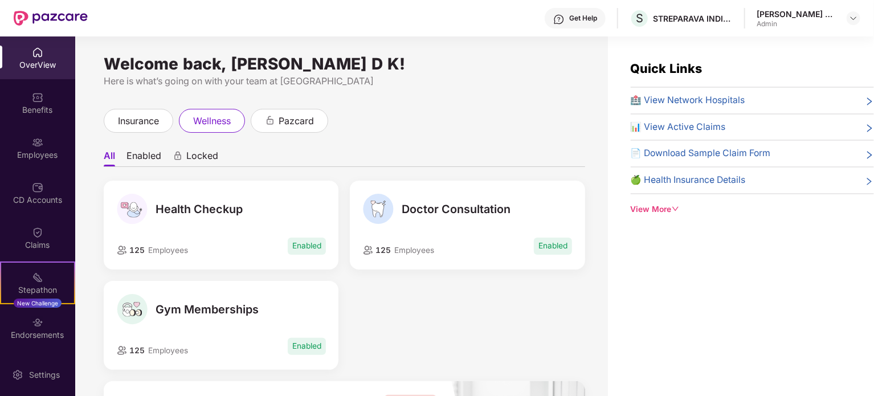
click at [255, 246] on div "125 Employees Enabled" at bounding box center [221, 246] width 209 height 21
click at [207, 209] on span "Health Checkup" at bounding box center [199, 209] width 87 height 14
click at [324, 244] on span "Enabled" at bounding box center [307, 246] width 38 height 17
click at [128, 250] on span "125" at bounding box center [136, 250] width 18 height 9
click at [124, 250] on img at bounding box center [122, 250] width 10 height 9
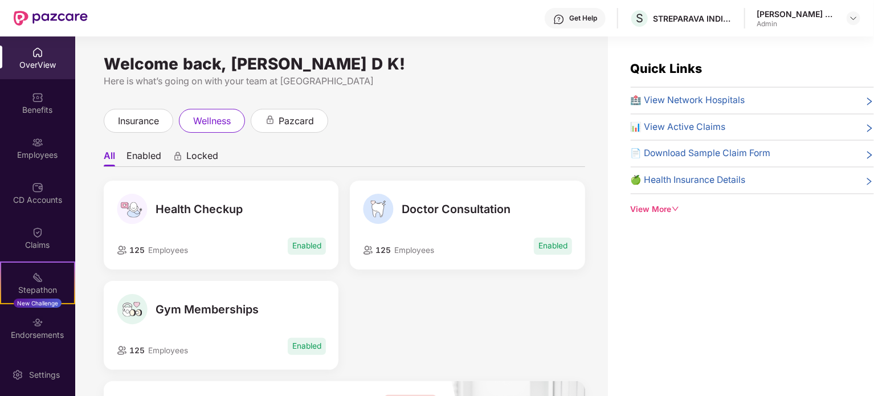
click at [133, 210] on img at bounding box center [132, 209] width 31 height 31
click at [36, 152] on div "Employees" at bounding box center [37, 154] width 75 height 11
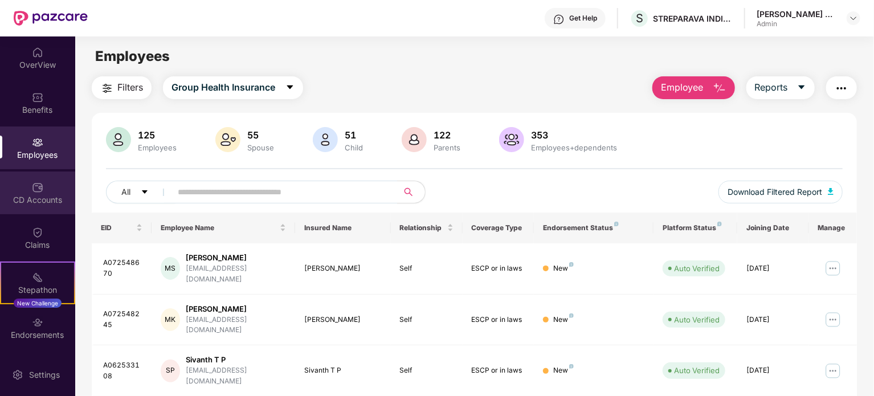
click at [41, 205] on div "CD Accounts" at bounding box center [37, 199] width 75 height 11
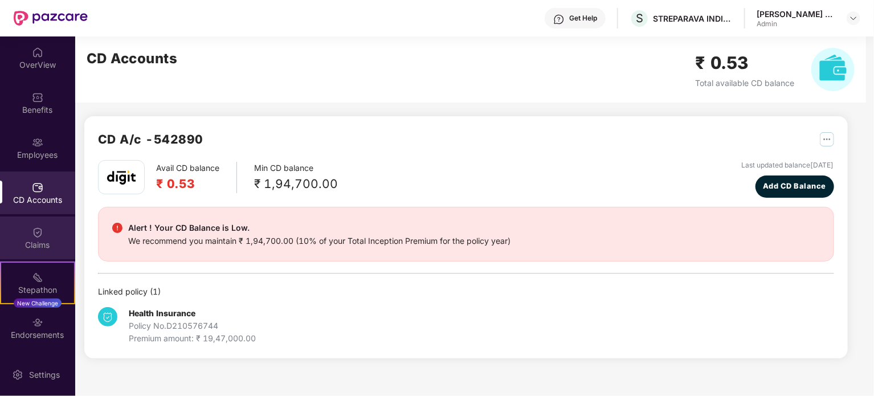
click at [43, 239] on div "Claims" at bounding box center [37, 244] width 75 height 11
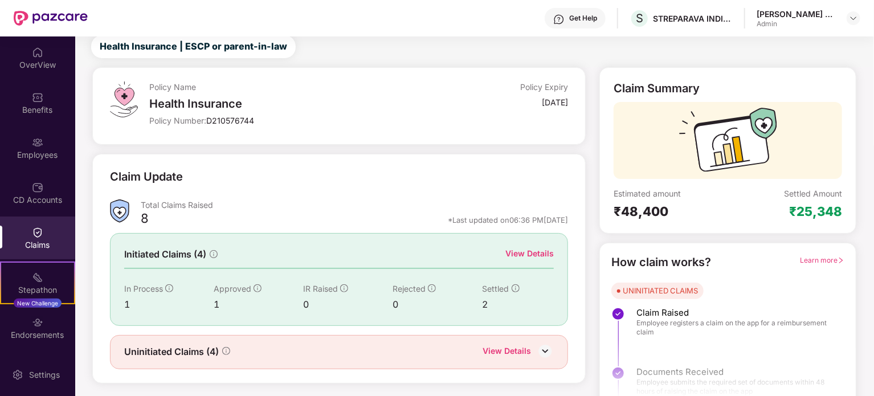
scroll to position [50, 0]
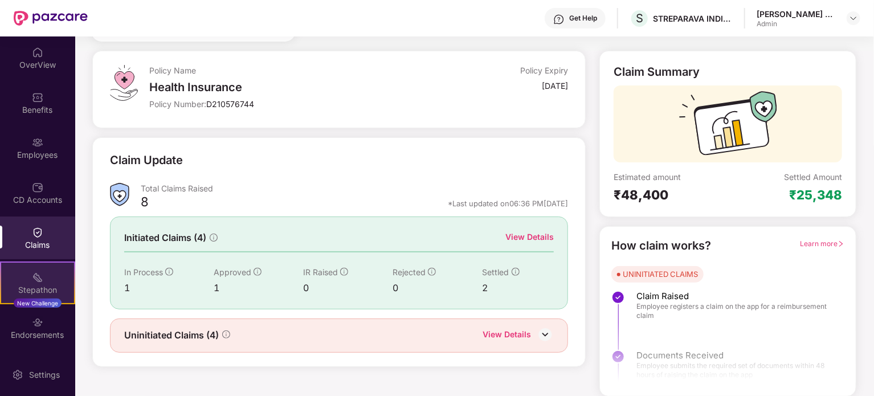
click at [48, 283] on div "Stepathon New Challenge" at bounding box center [37, 282] width 75 height 43
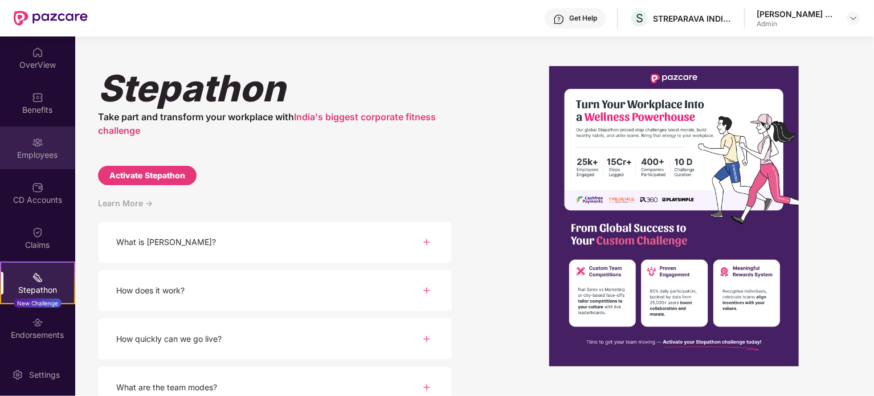
click at [44, 157] on div "Employees" at bounding box center [37, 154] width 75 height 11
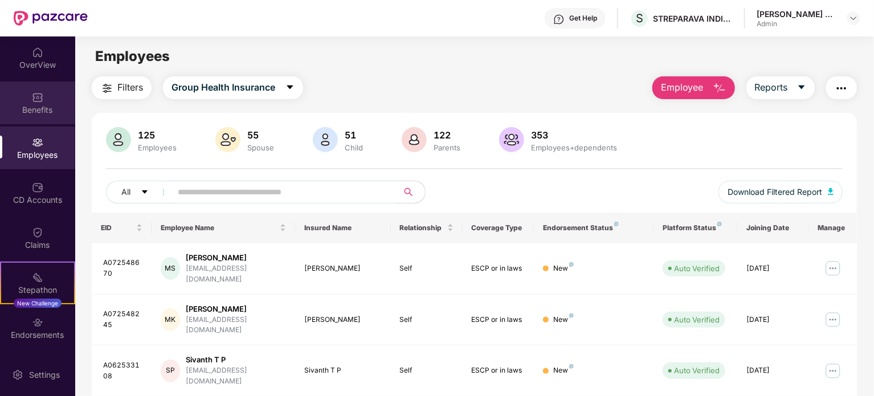
click at [46, 108] on div "Benefits" at bounding box center [37, 109] width 75 height 11
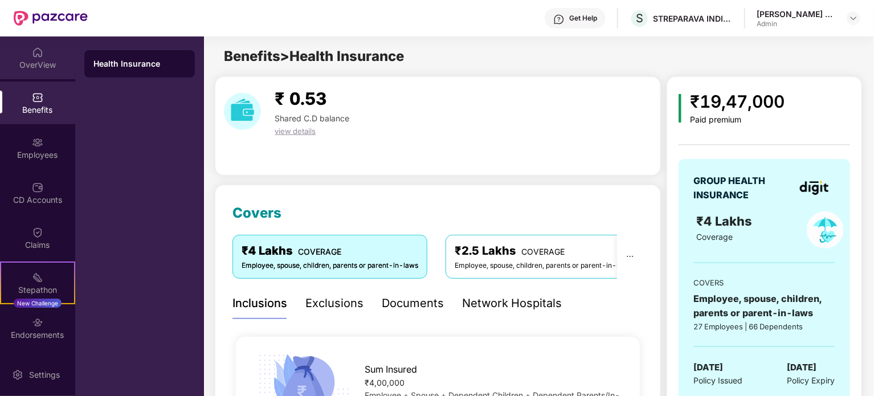
click at [36, 62] on div "OverView" at bounding box center [37, 64] width 75 height 11
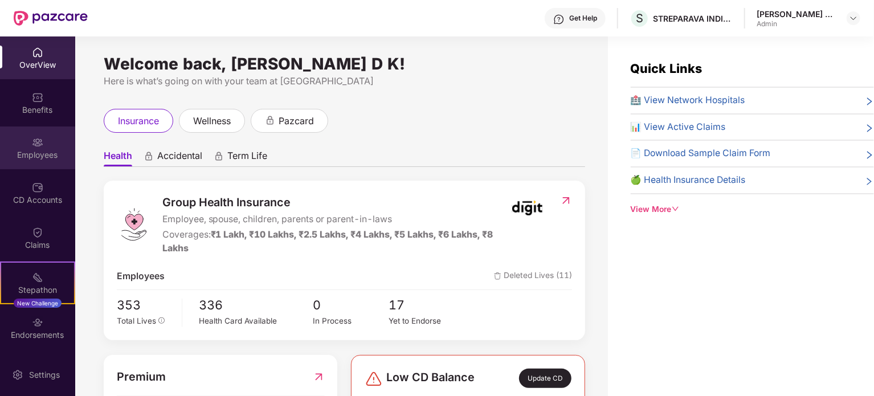
click at [32, 154] on div "Employees" at bounding box center [37, 154] width 75 height 11
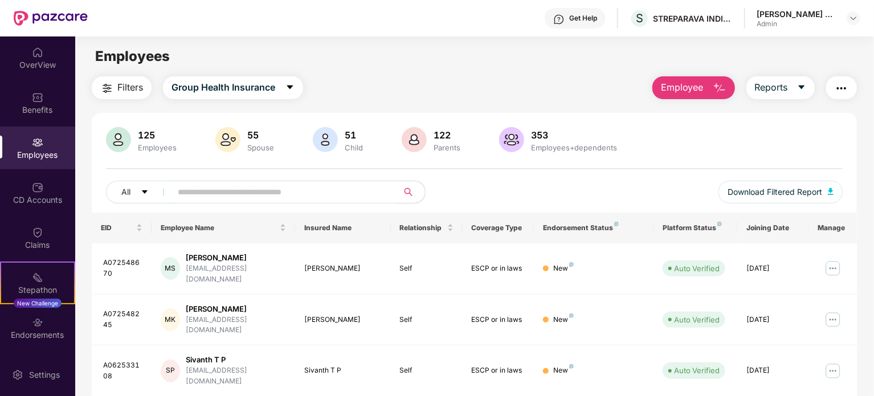
click at [219, 193] on input "text" at bounding box center [280, 191] width 205 height 17
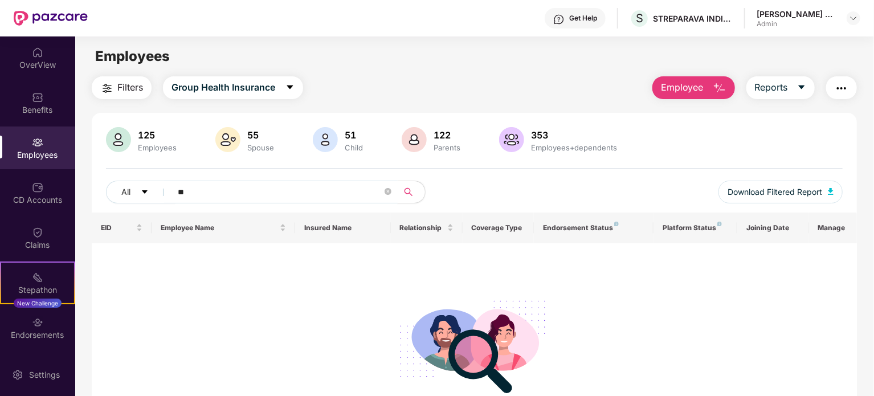
type input "*"
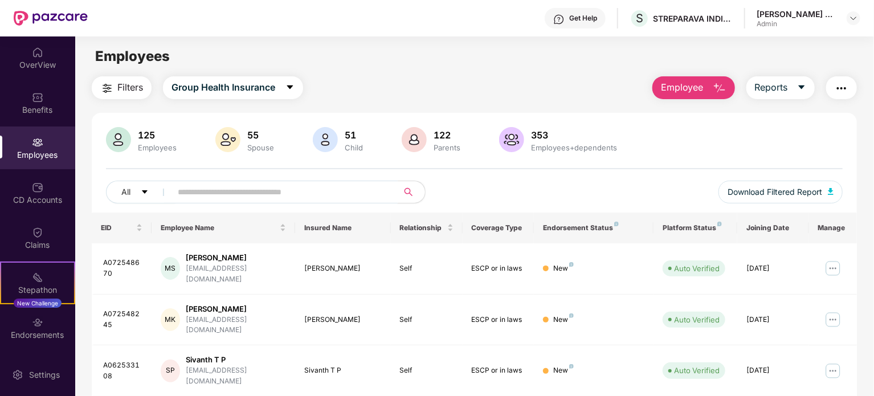
click at [843, 87] on img "button" at bounding box center [842, 88] width 14 height 14
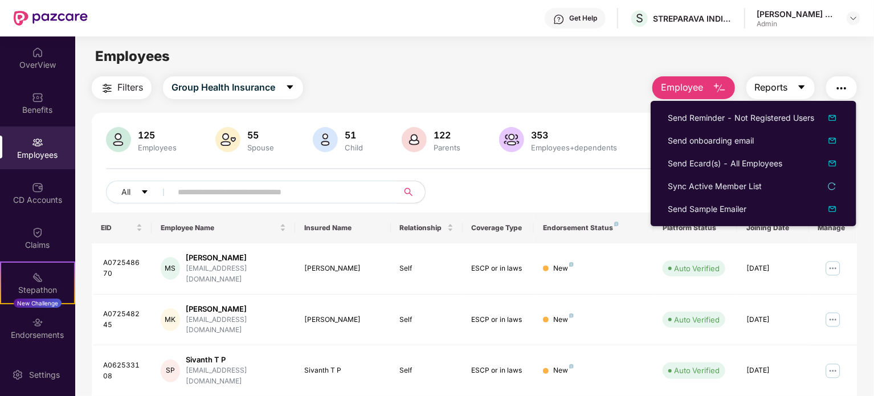
click at [785, 96] on button "Reports" at bounding box center [780, 87] width 68 height 23
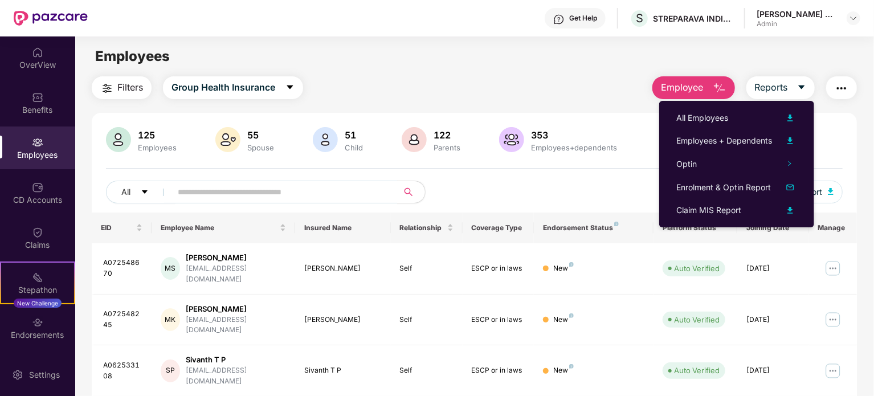
click at [450, 50] on div "Employees" at bounding box center [474, 57] width 798 height 22
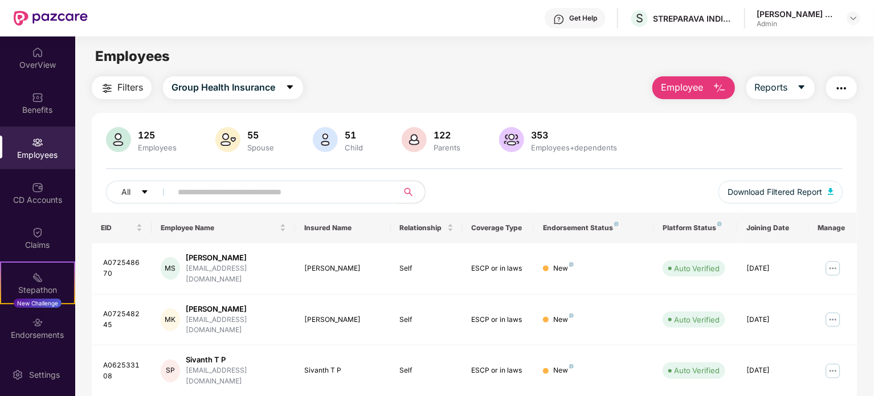
click at [697, 84] on span "Employee" at bounding box center [682, 87] width 43 height 14
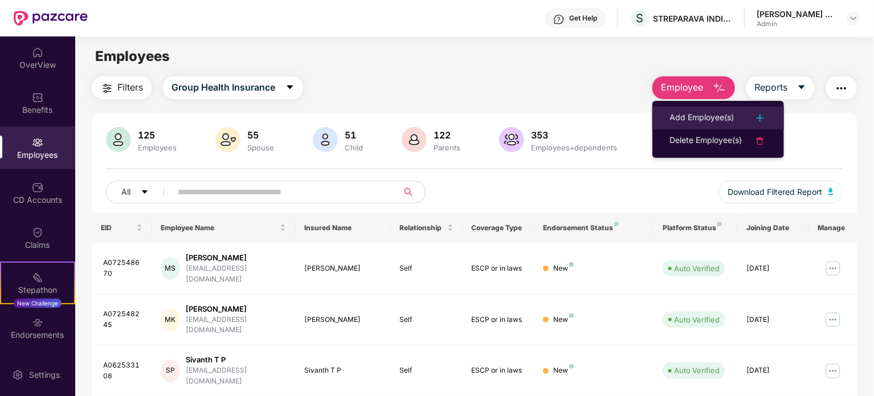
click at [723, 117] on div "Add Employee(s)" at bounding box center [701, 118] width 64 height 14
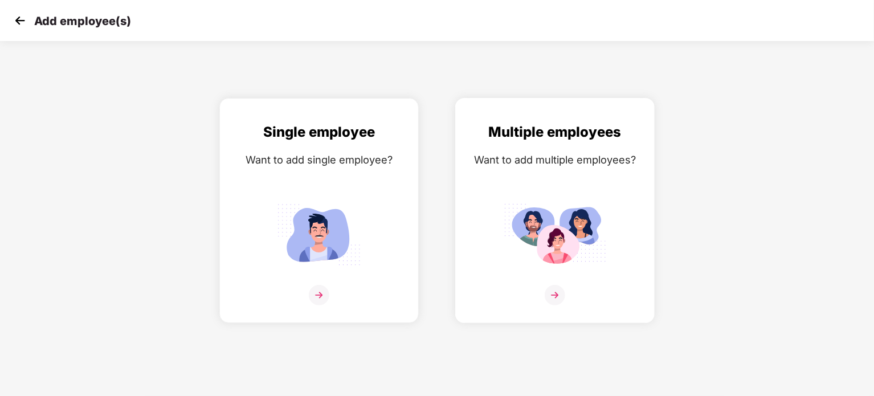
click at [558, 291] on img at bounding box center [555, 295] width 21 height 21
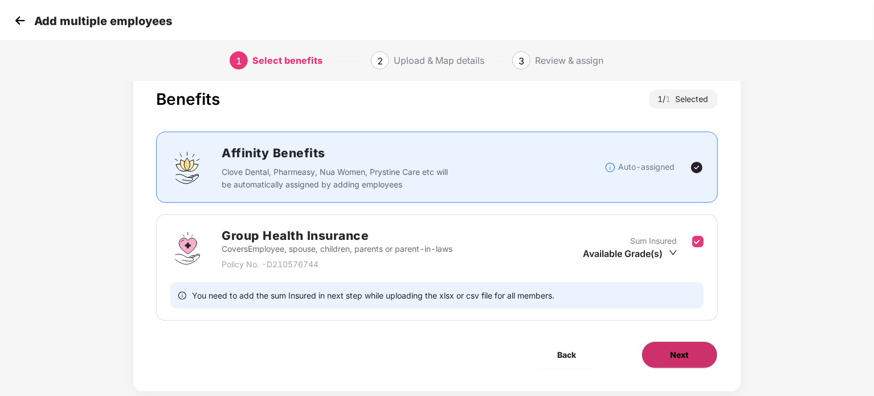
scroll to position [50, 0]
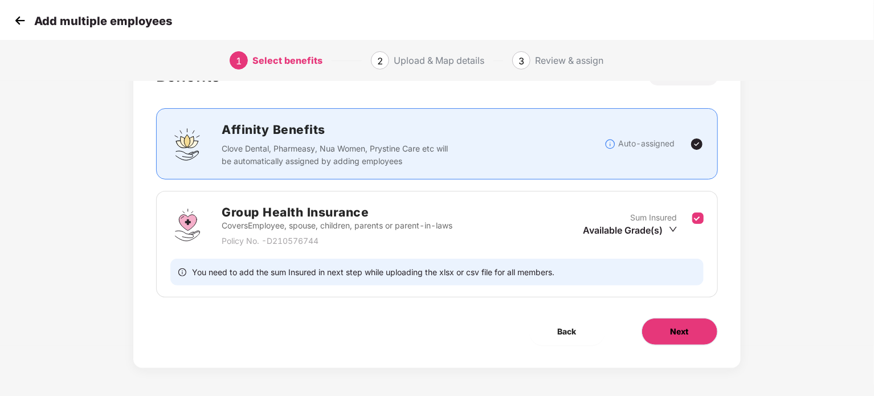
click at [694, 325] on button "Next" at bounding box center [679, 331] width 76 height 27
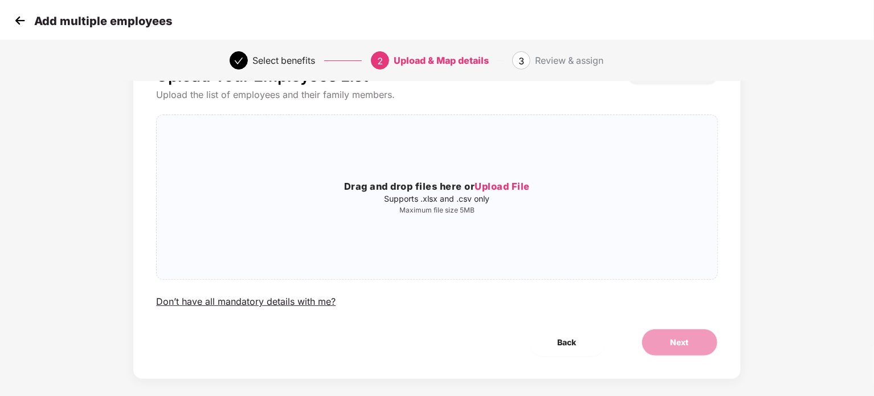
scroll to position [0, 0]
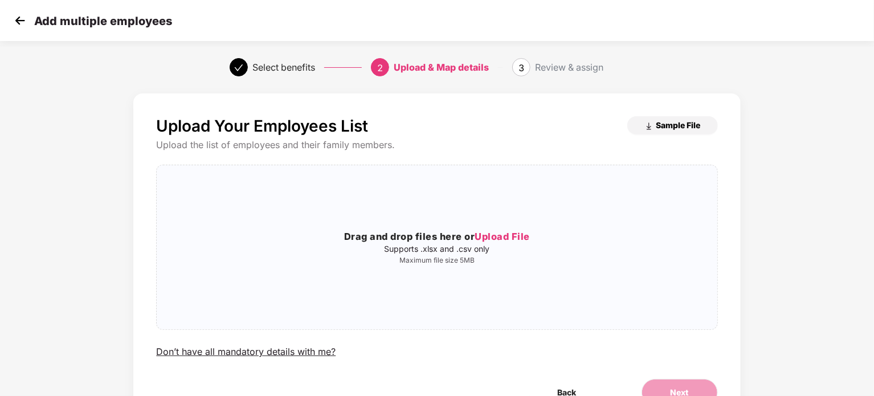
click at [689, 125] on span "Sample File" at bounding box center [678, 125] width 44 height 11
click at [27, 20] on img at bounding box center [19, 20] width 17 height 17
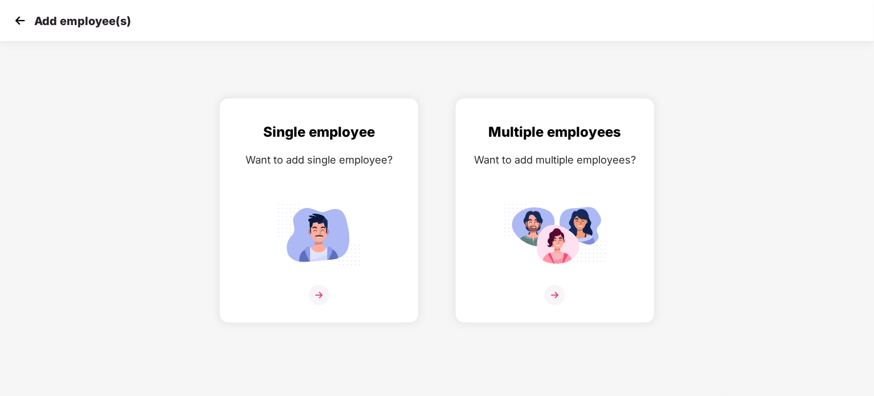
click at [24, 22] on img at bounding box center [19, 20] width 17 height 17
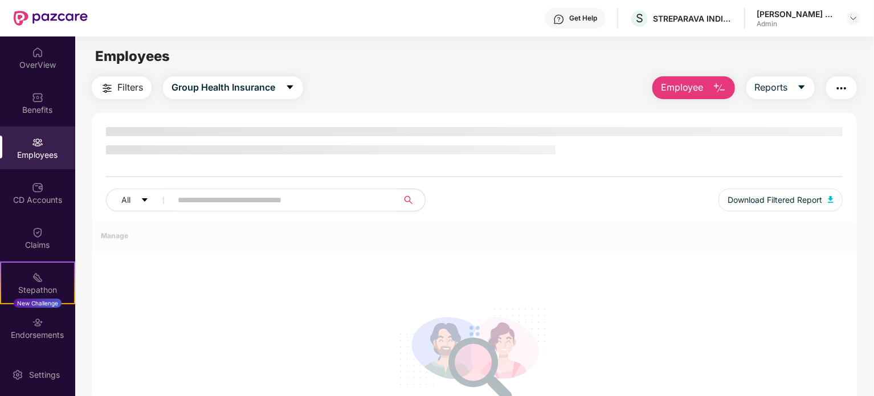
click at [255, 201] on span at bounding box center [281, 200] width 234 height 23
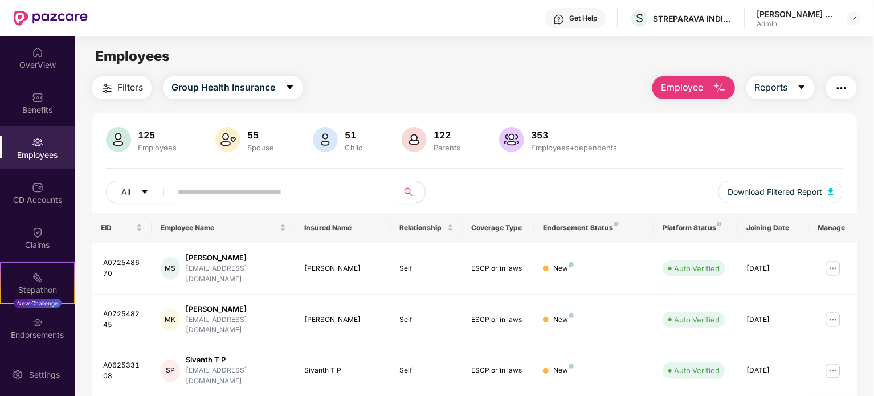
paste input "**********"
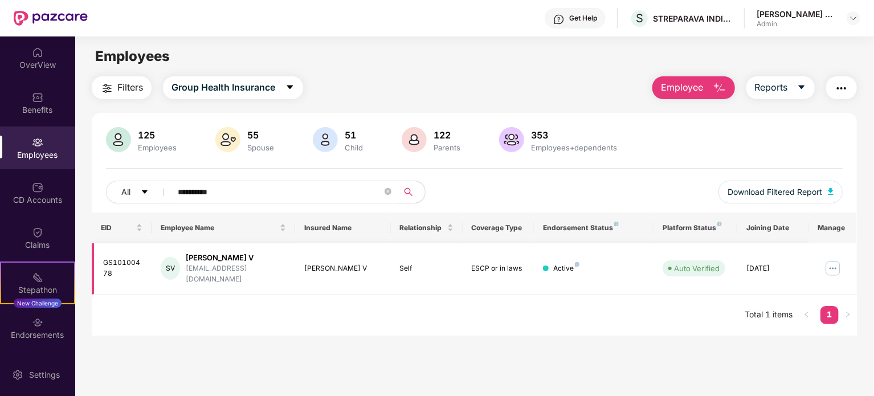
type input "**********"
click at [833, 264] on img at bounding box center [833, 268] width 18 height 18
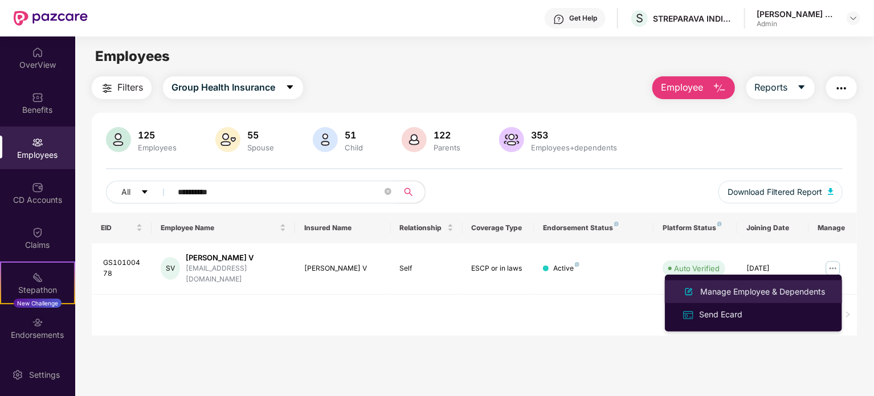
click at [739, 292] on div "Manage Employee & Dependents" at bounding box center [762, 291] width 129 height 13
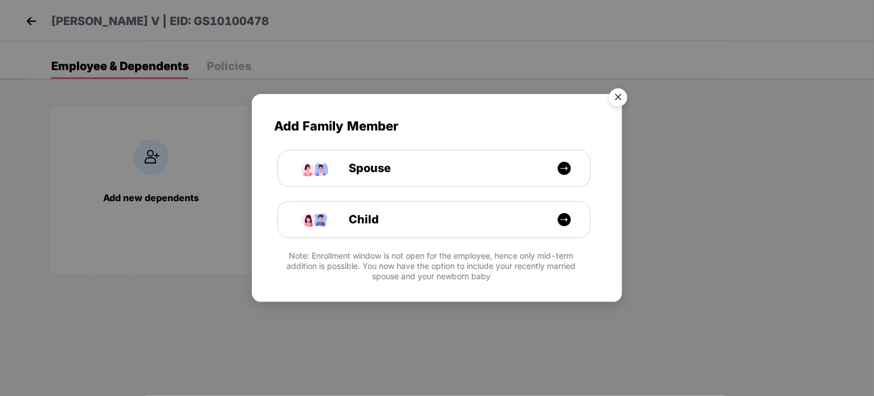
click at [624, 97] on img "Close" at bounding box center [618, 99] width 32 height 32
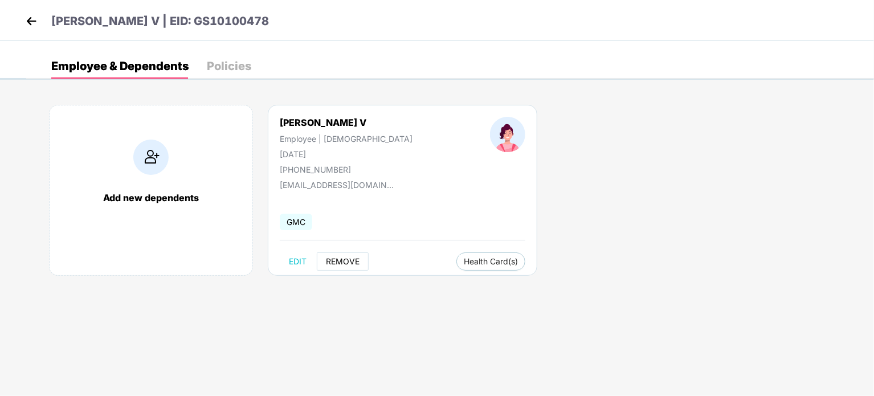
click at [346, 262] on span "REMOVE" at bounding box center [343, 261] width 34 height 9
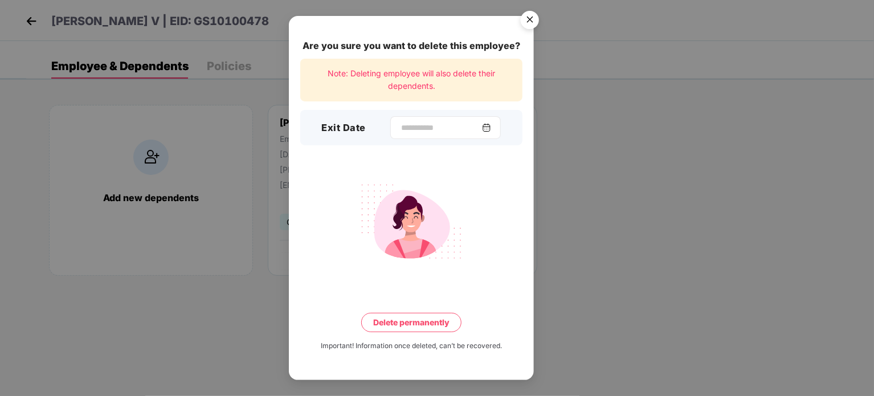
click at [490, 129] on img at bounding box center [486, 127] width 9 height 9
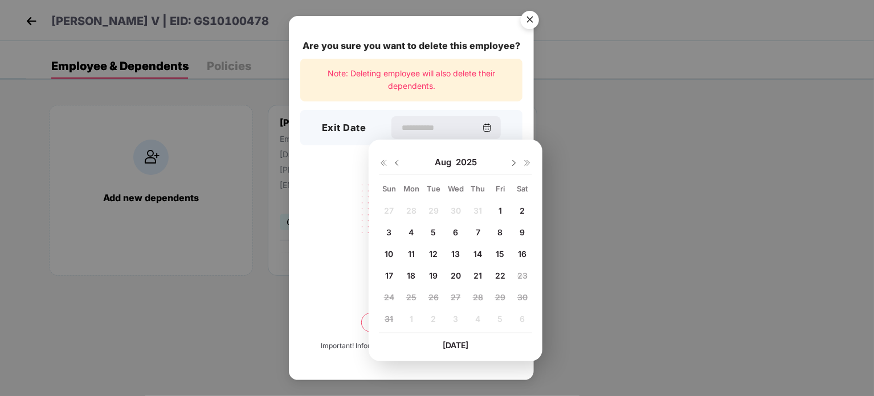
click at [399, 162] on img at bounding box center [397, 162] width 9 height 9
click at [481, 297] on span "31" at bounding box center [477, 297] width 9 height 10
type input "**********"
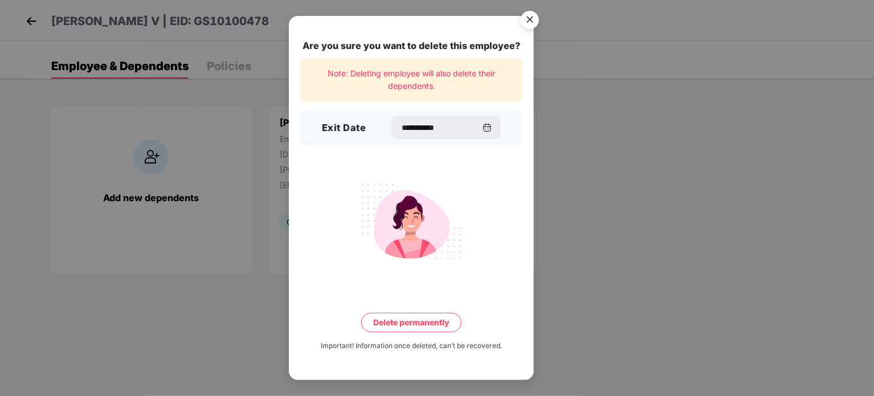
click at [433, 320] on button "Delete permanently" at bounding box center [411, 322] width 100 height 19
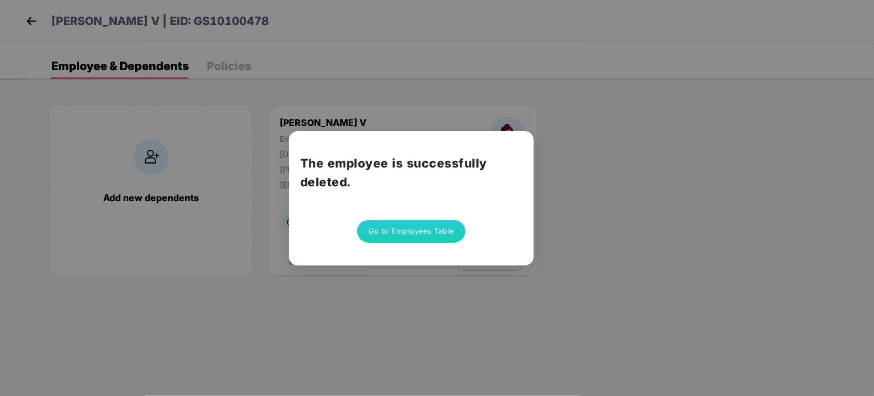
click at [432, 236] on button "Go to Employees Table" at bounding box center [411, 231] width 108 height 23
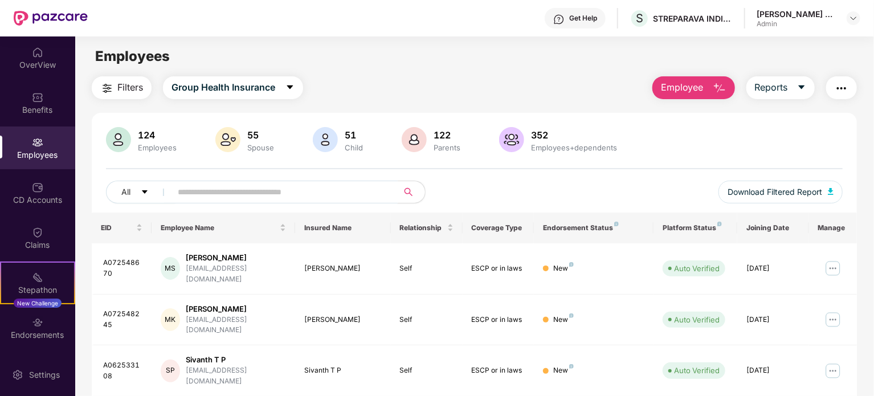
click at [244, 190] on input "text" at bounding box center [280, 191] width 205 height 17
paste input "**********"
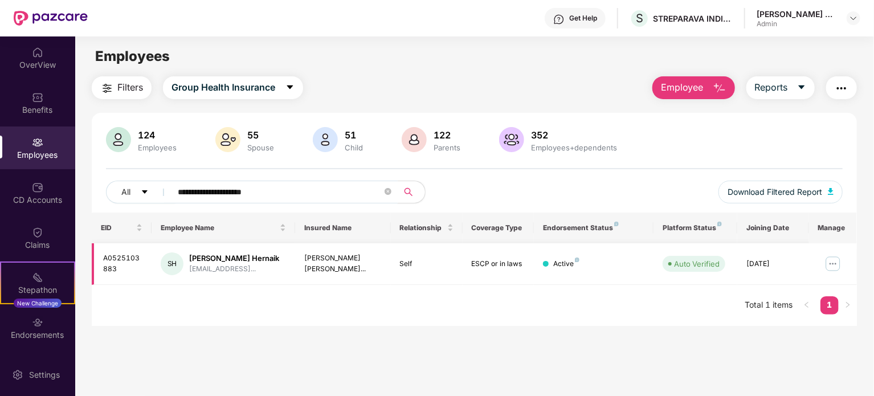
type input "**********"
click at [828, 263] on img at bounding box center [833, 264] width 18 height 18
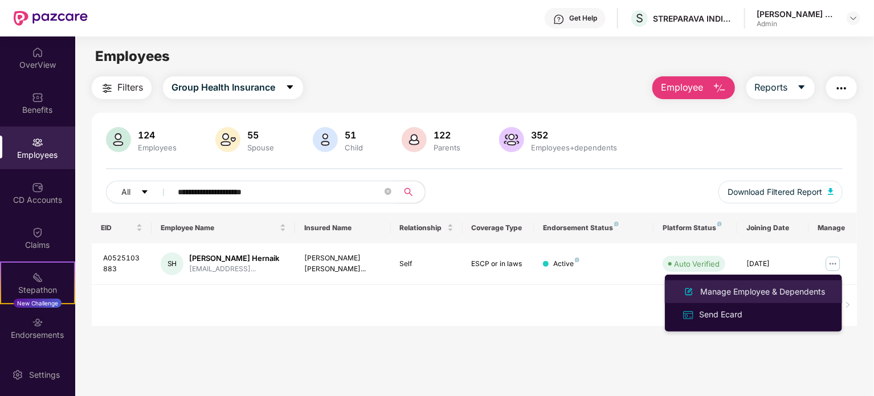
click at [770, 292] on div "Manage Employee & Dependents" at bounding box center [762, 291] width 129 height 13
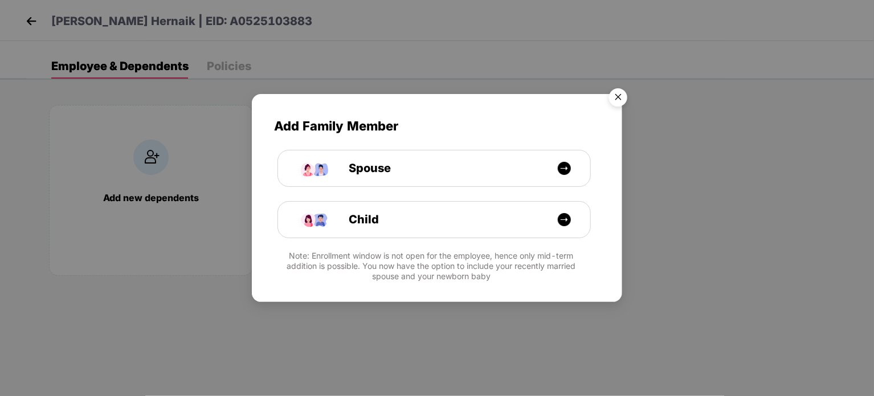
click at [626, 93] on img "Close" at bounding box center [618, 99] width 32 height 32
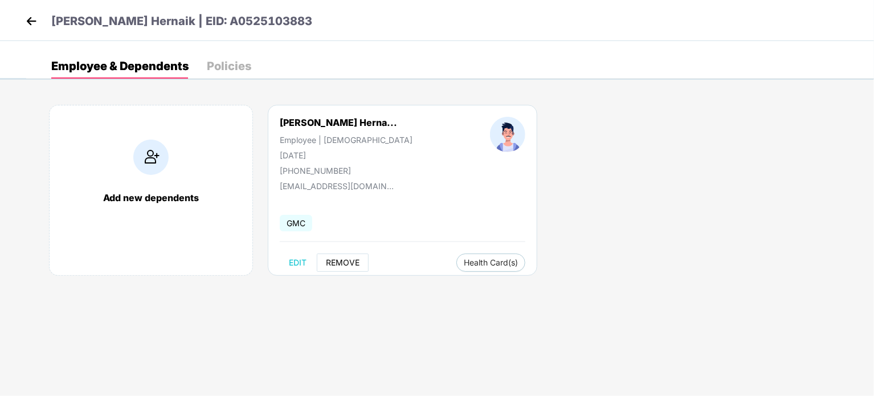
click at [347, 263] on span "REMOVE" at bounding box center [343, 262] width 34 height 9
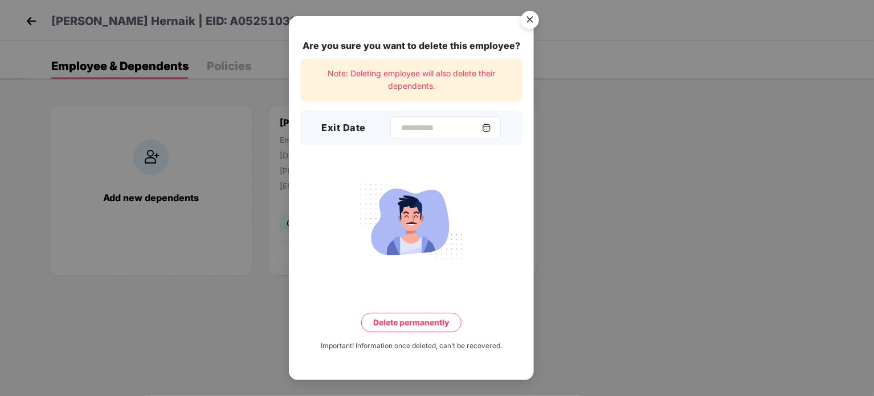
click at [491, 125] on img at bounding box center [486, 127] width 9 height 9
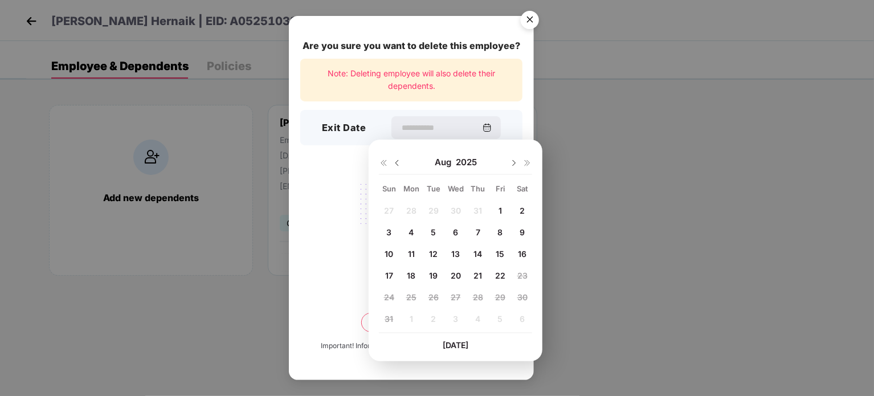
click at [397, 163] on img at bounding box center [397, 162] width 9 height 9
click at [481, 297] on span "31" at bounding box center [477, 297] width 9 height 10
type input "**********"
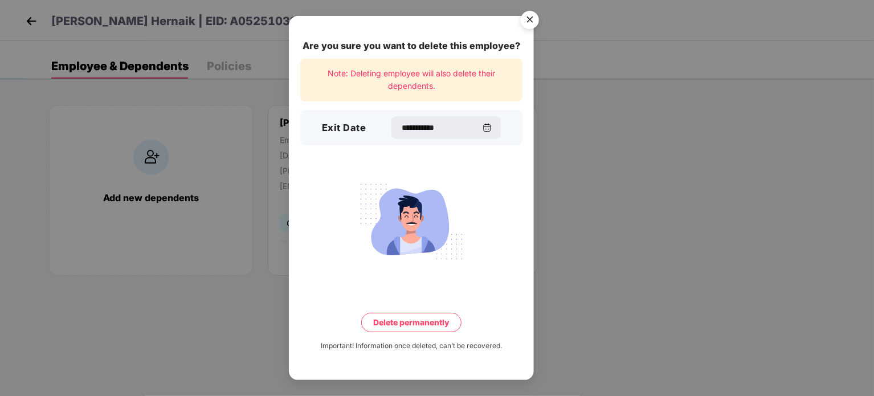
click at [417, 326] on button "Delete permanently" at bounding box center [411, 322] width 100 height 19
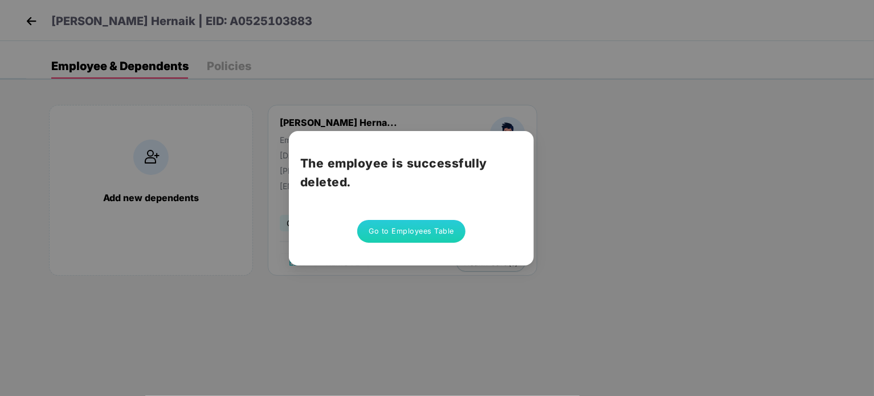
click at [433, 226] on button "Go to Employees Table" at bounding box center [411, 231] width 108 height 23
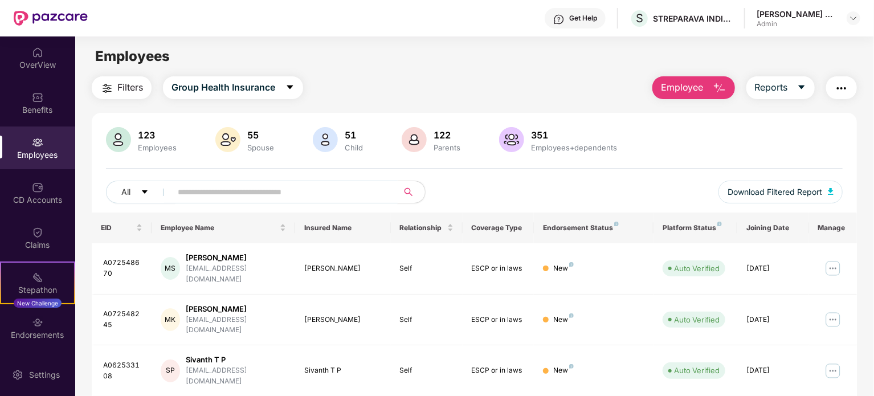
click at [212, 186] on input "text" at bounding box center [280, 191] width 205 height 17
paste input "**********"
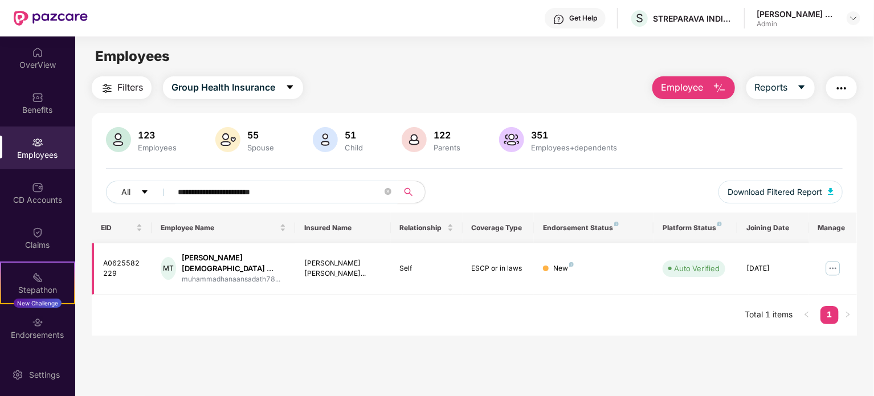
type input "**********"
click at [836, 262] on img at bounding box center [833, 268] width 18 height 18
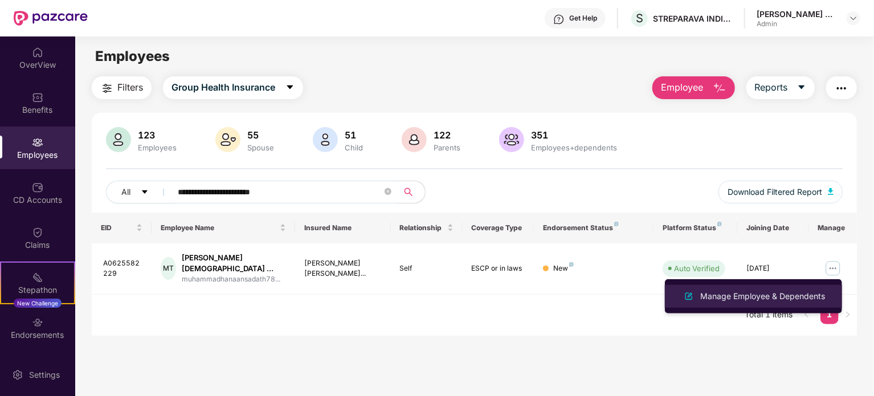
click at [734, 298] on div "Manage Employee & Dependents" at bounding box center [762, 296] width 129 height 13
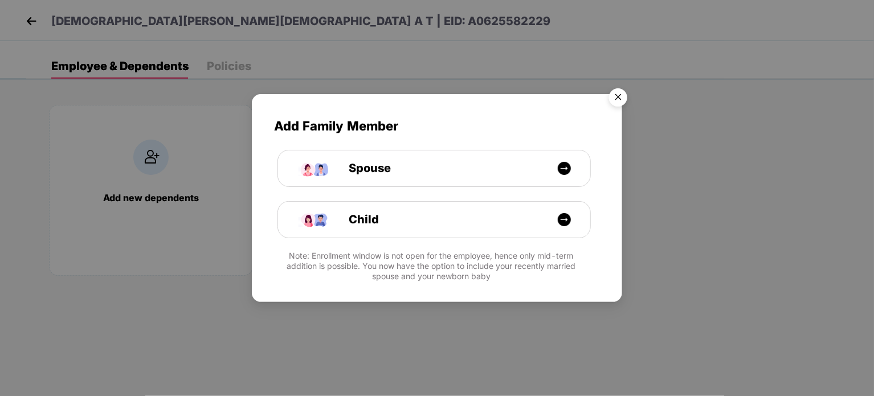
click at [618, 98] on img "Close" at bounding box center [618, 99] width 32 height 32
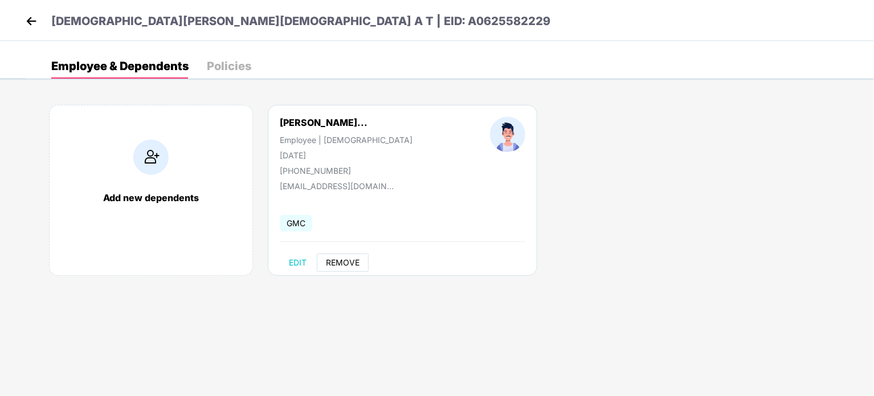
click at [359, 260] on button "REMOVE" at bounding box center [343, 263] width 52 height 18
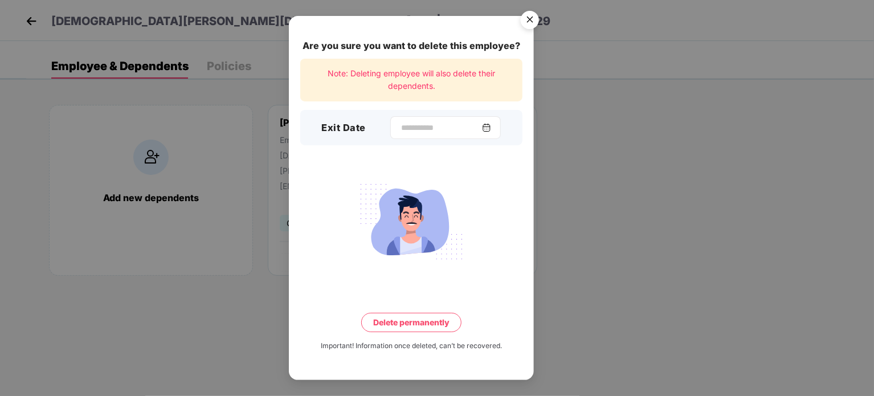
click at [491, 128] on img at bounding box center [486, 127] width 9 height 9
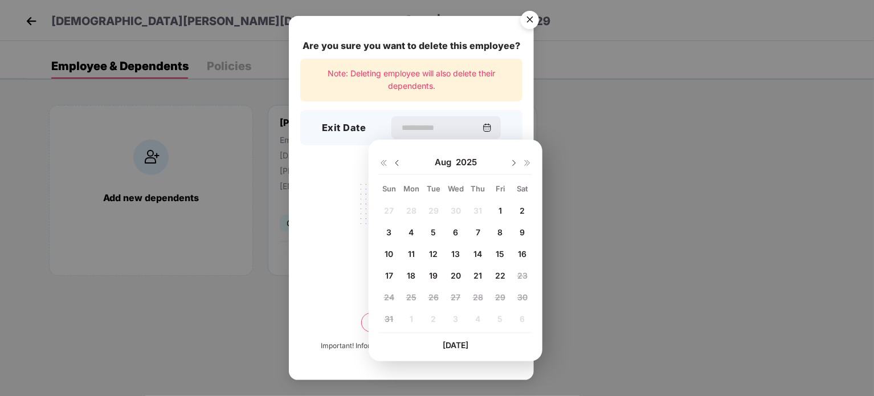
click at [396, 163] on img at bounding box center [397, 162] width 9 height 9
click at [479, 297] on span "31" at bounding box center [477, 297] width 9 height 10
type input "**********"
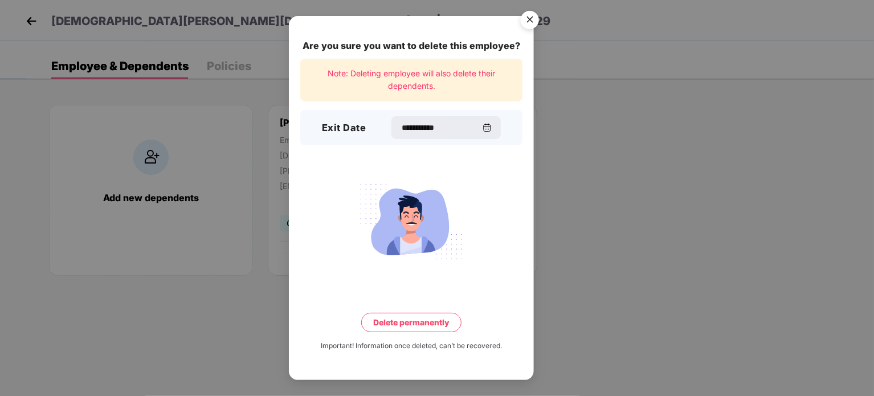
click at [427, 320] on button "Delete permanently" at bounding box center [411, 322] width 100 height 19
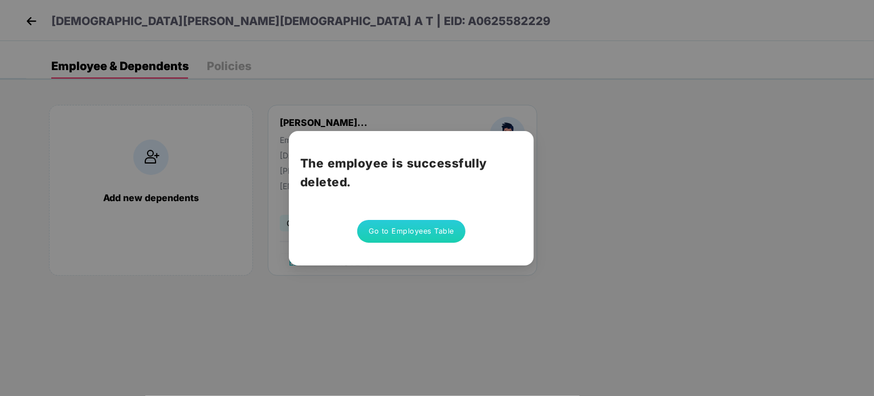
click at [426, 230] on button "Go to Employees Table" at bounding box center [411, 231] width 108 height 23
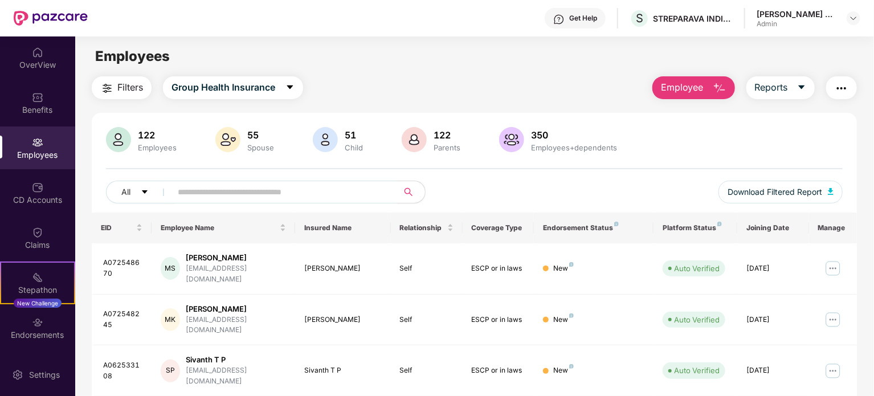
click at [46, 154] on div "Employees" at bounding box center [37, 154] width 75 height 11
click at [678, 81] on span "Employee" at bounding box center [682, 87] width 43 height 14
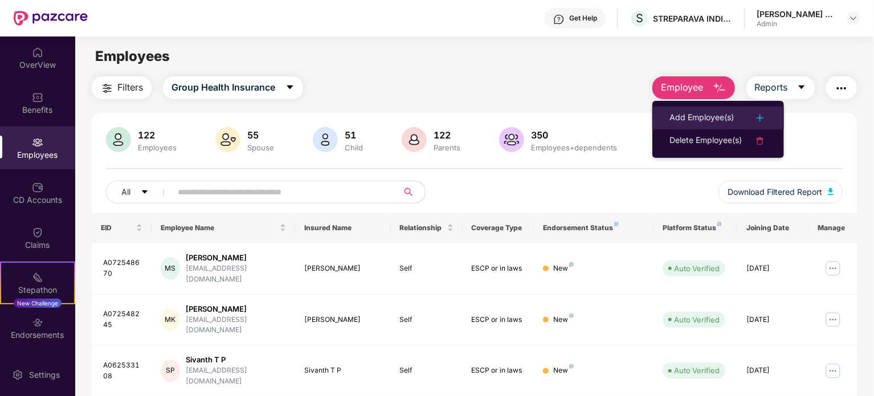
click at [686, 118] on div "Add Employee(s)" at bounding box center [701, 118] width 64 height 14
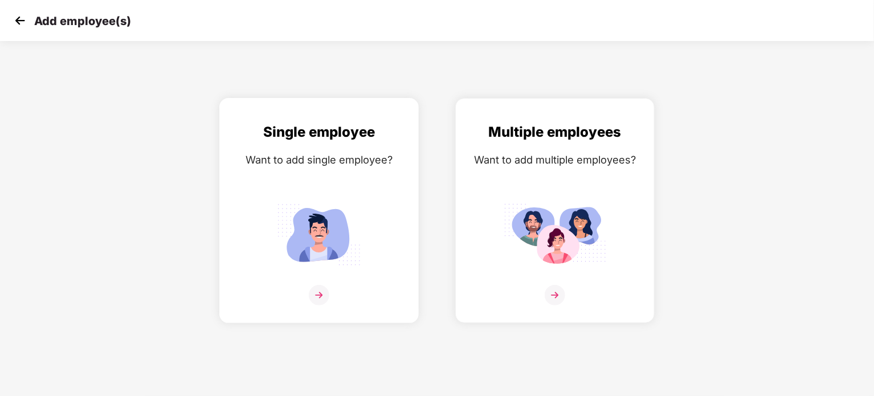
click at [312, 232] on img at bounding box center [319, 234] width 103 height 71
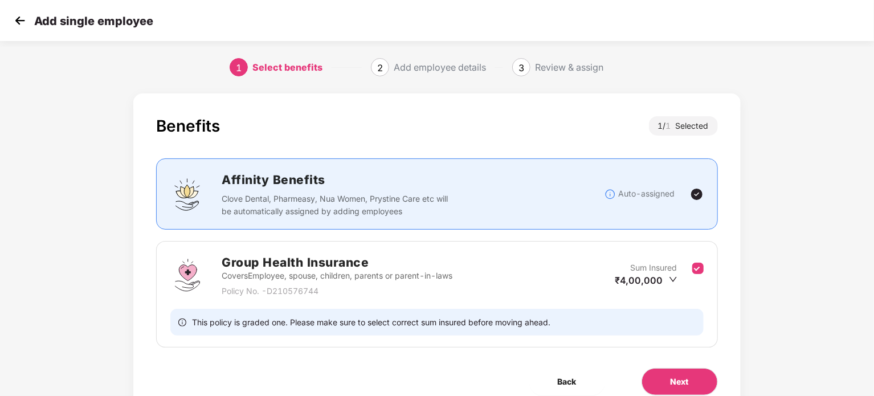
click at [828, 289] on div "Benefits 1 / 1 Selected Affinity Benefits Clove Dental, Pharmeasy, Nua Women, P…" at bounding box center [437, 267] width 874 height 359
click at [701, 376] on button "Next" at bounding box center [679, 381] width 76 height 27
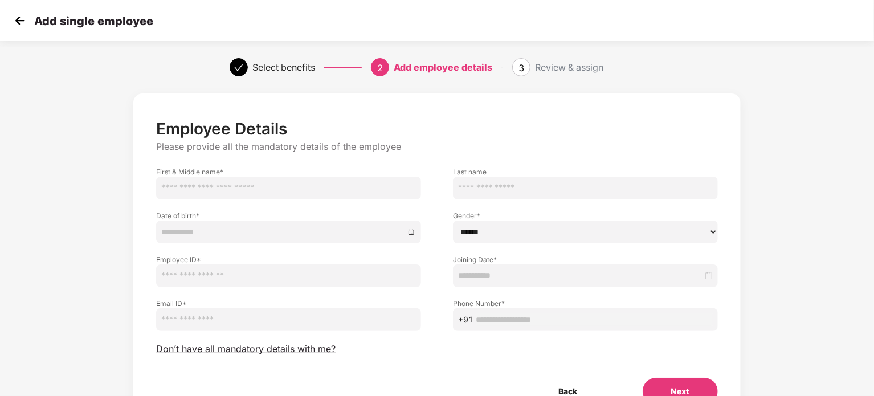
click at [244, 193] on input "text" at bounding box center [288, 188] width 265 height 23
paste input "**********"
type input "**********"
click at [550, 186] on input "text" at bounding box center [585, 188] width 265 height 23
click at [244, 222] on div at bounding box center [288, 231] width 265 height 23
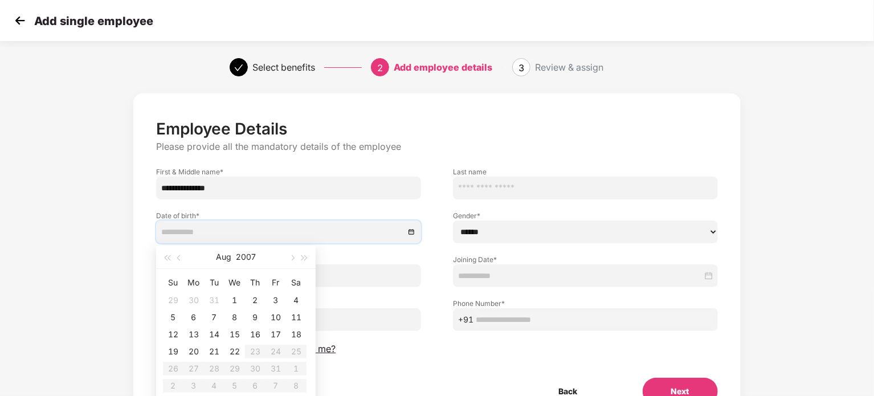
click at [289, 235] on input at bounding box center [282, 232] width 243 height 13
click at [251, 254] on button "2007" at bounding box center [246, 257] width 20 height 23
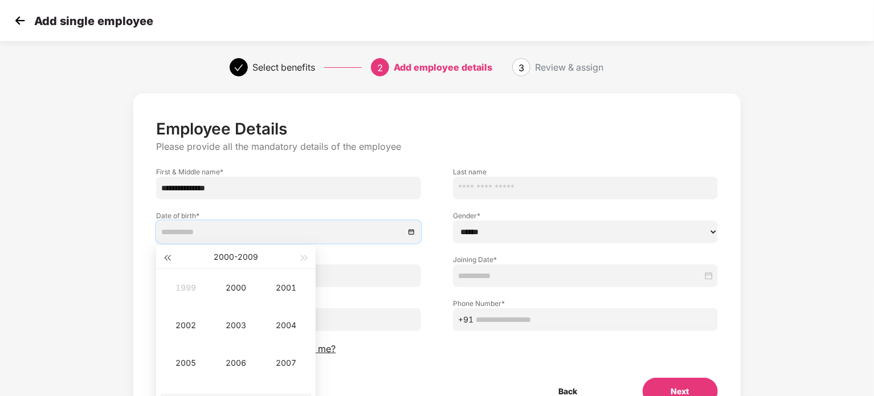
click at [169, 255] on button "button" at bounding box center [167, 257] width 13 height 23
type input "**********"
click at [304, 259] on span "button" at bounding box center [305, 258] width 6 height 6
type input "**********"
click at [170, 258] on span "button" at bounding box center [167, 258] width 6 height 6
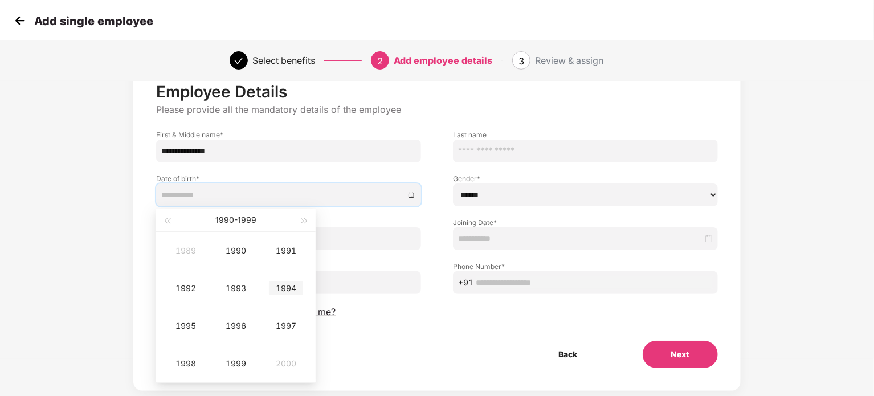
scroll to position [57, 0]
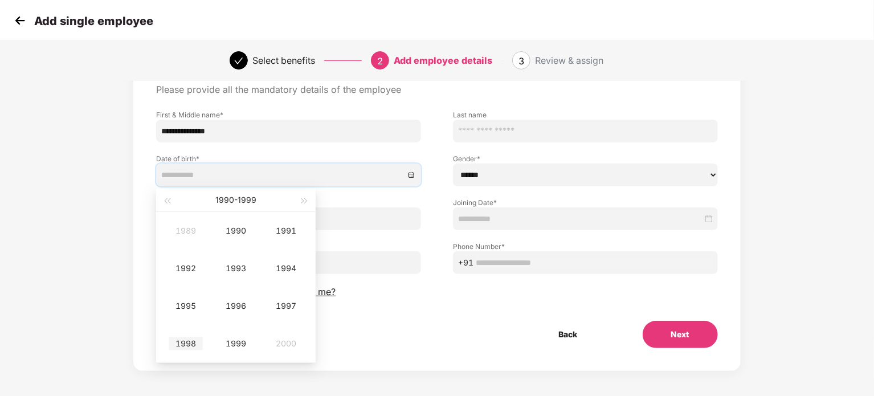
type input "**********"
click at [191, 344] on div "1998" at bounding box center [186, 344] width 34 height 14
type input "**********"
click at [182, 307] on div "[DATE]" at bounding box center [186, 306] width 34 height 14
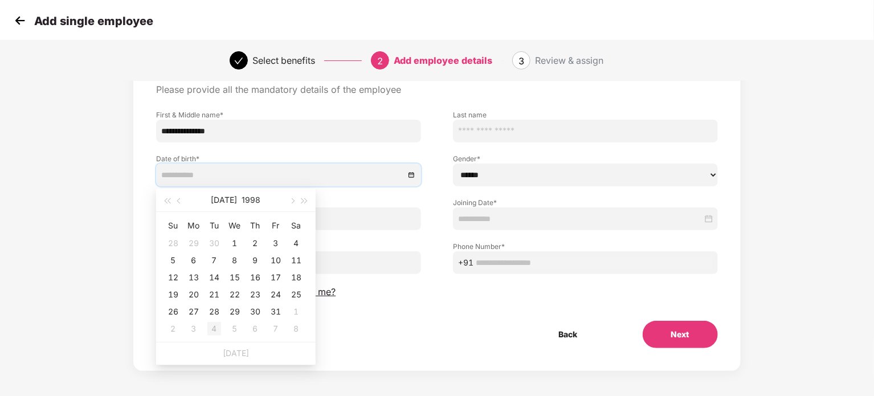
type input "**********"
click at [239, 277] on div "15" at bounding box center [235, 278] width 14 height 14
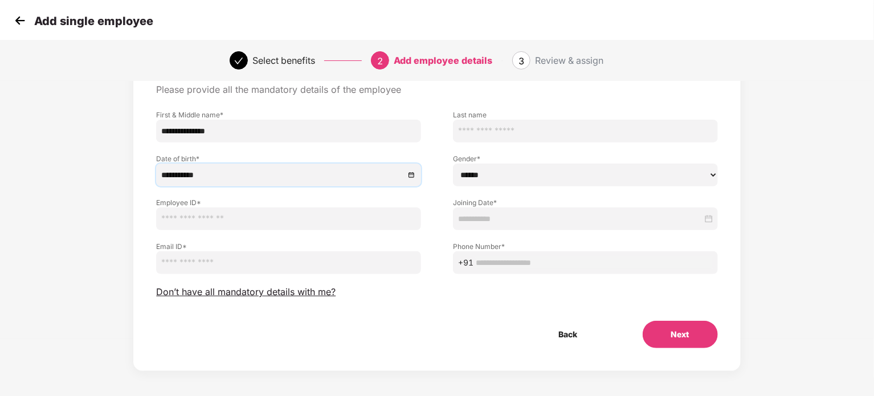
click at [513, 172] on select "****** **** ******" at bounding box center [585, 174] width 265 height 23
select select "****"
click at [453, 163] on select "****** **** ******" at bounding box center [585, 174] width 265 height 23
click at [287, 224] on input "text" at bounding box center [288, 218] width 265 height 23
paste input "********"
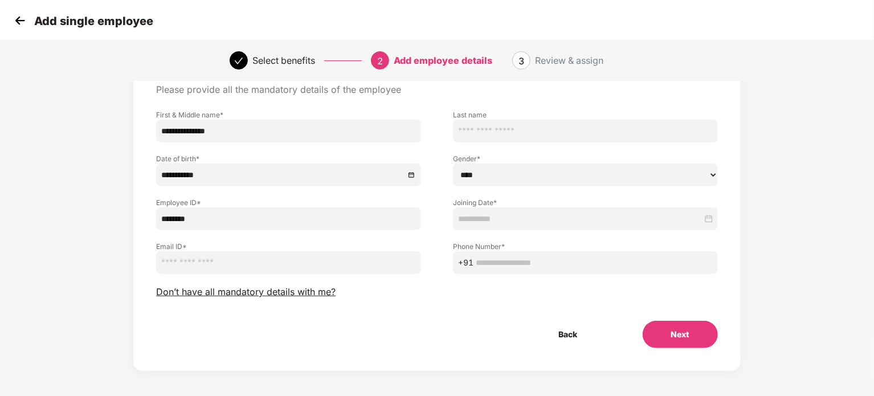
type input "********"
click at [522, 214] on input at bounding box center [580, 218] width 244 height 13
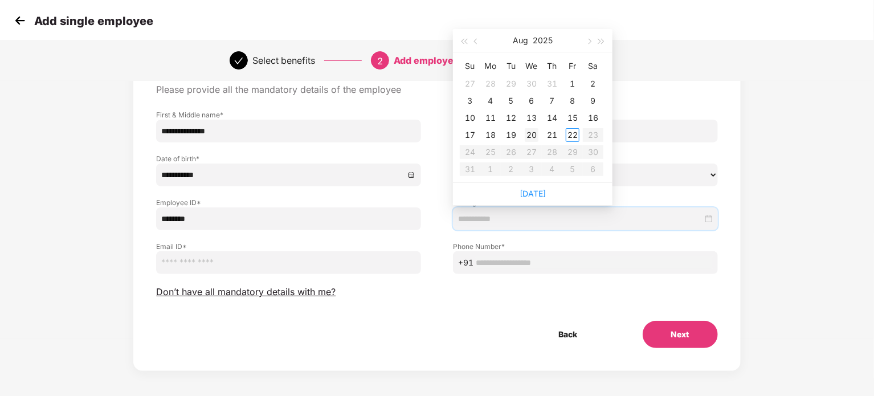
type input "**********"
click at [528, 138] on div "20" at bounding box center [532, 135] width 14 height 14
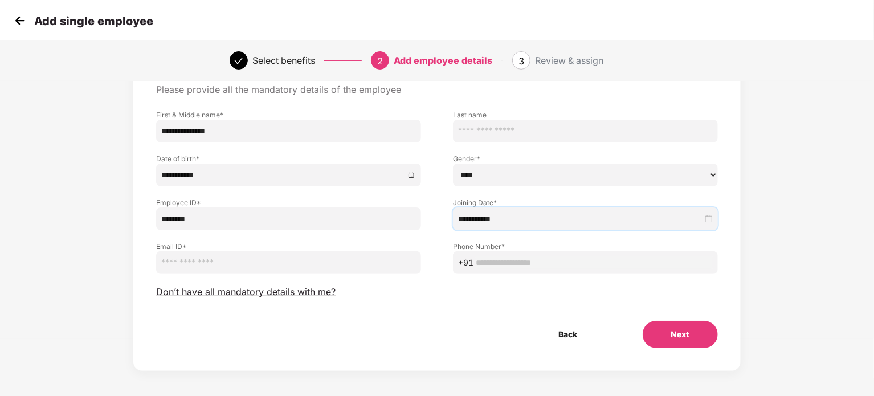
click at [216, 252] on input "email" at bounding box center [288, 262] width 265 height 23
paste input "**********"
type input "**********"
click at [514, 266] on input "text" at bounding box center [594, 262] width 237 height 13
paste input "**********"
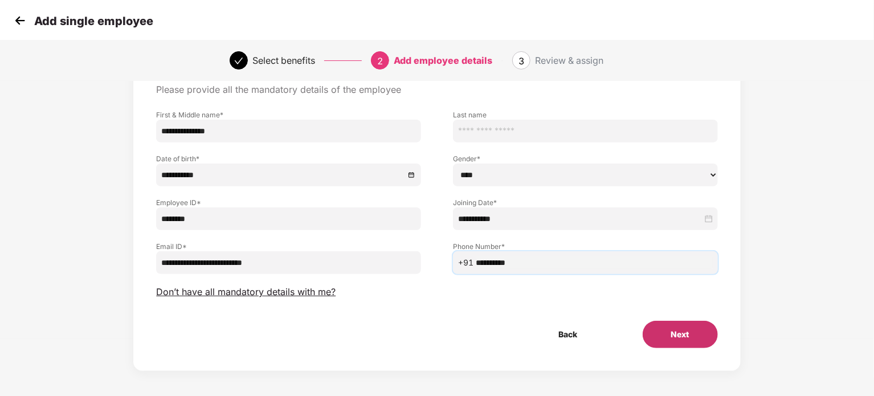
type input "**********"
click at [681, 339] on button "Next" at bounding box center [680, 334] width 75 height 27
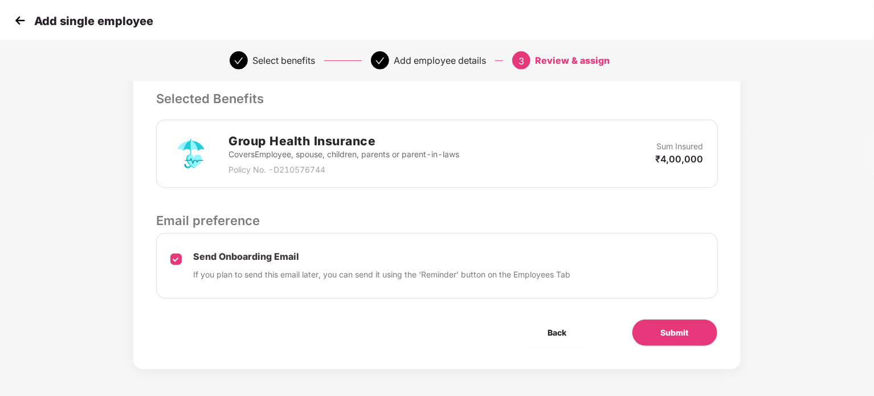
scroll to position [260, 0]
click at [690, 325] on button "Submit" at bounding box center [675, 331] width 86 height 27
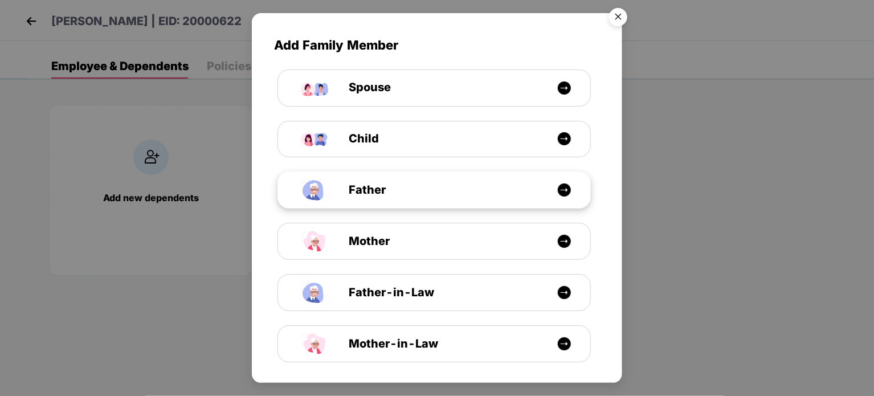
click at [497, 187] on div "Father" at bounding box center [440, 190] width 234 height 18
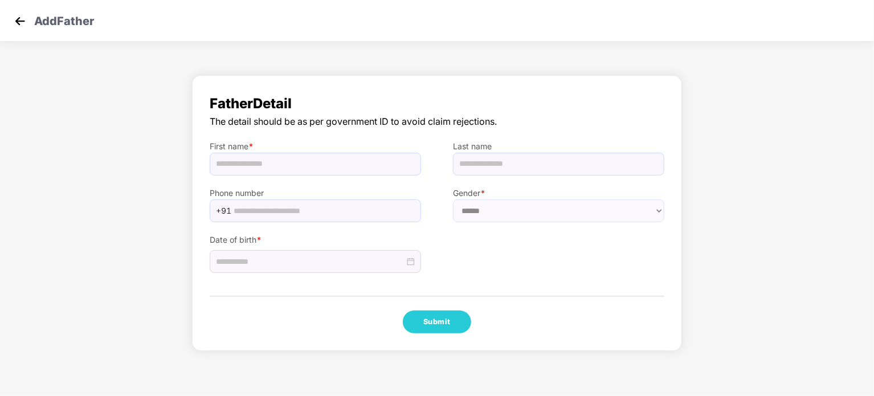
select select "****"
click at [312, 167] on input "text" at bounding box center [315, 164] width 211 height 23
paste input "********"
type input "********"
click at [337, 203] on input "text" at bounding box center [324, 210] width 181 height 17
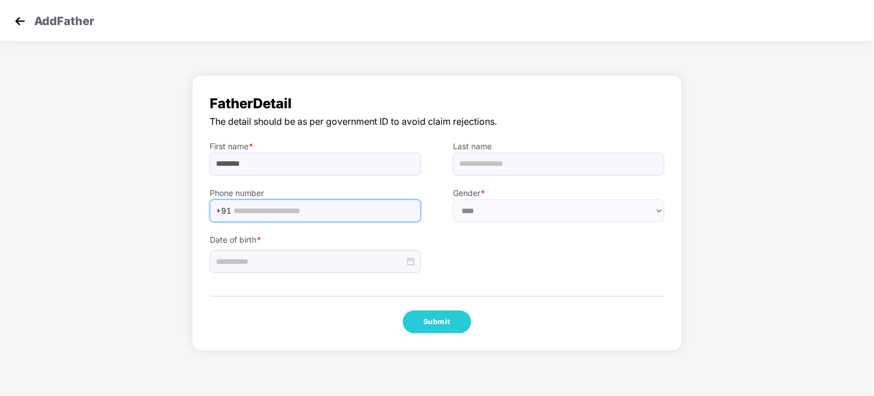
paste input "**********"
type input "**********"
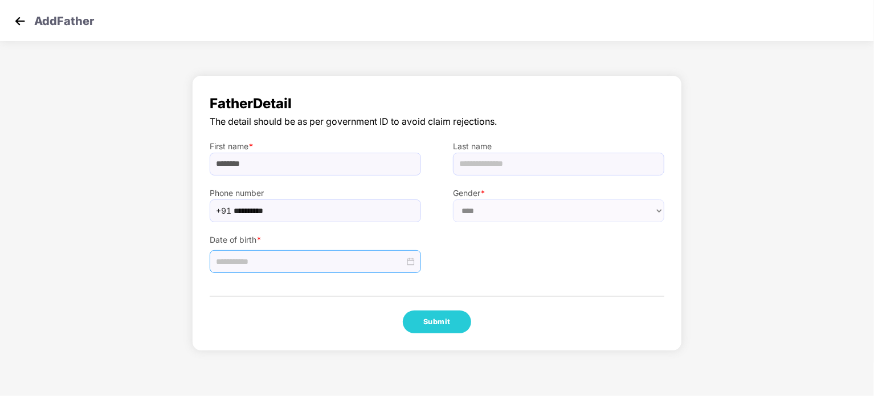
click at [344, 261] on input at bounding box center [310, 261] width 189 height 13
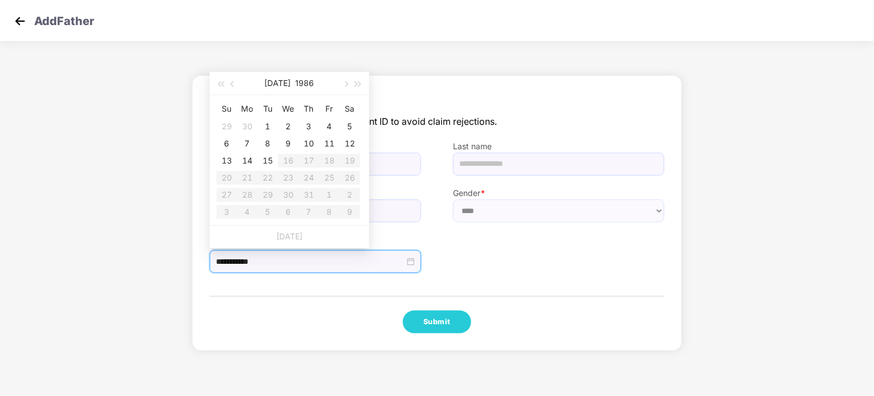
type input "**********"
click at [232, 85] on span "button" at bounding box center [234, 84] width 6 height 6
click at [221, 84] on span "button" at bounding box center [221, 84] width 6 height 6
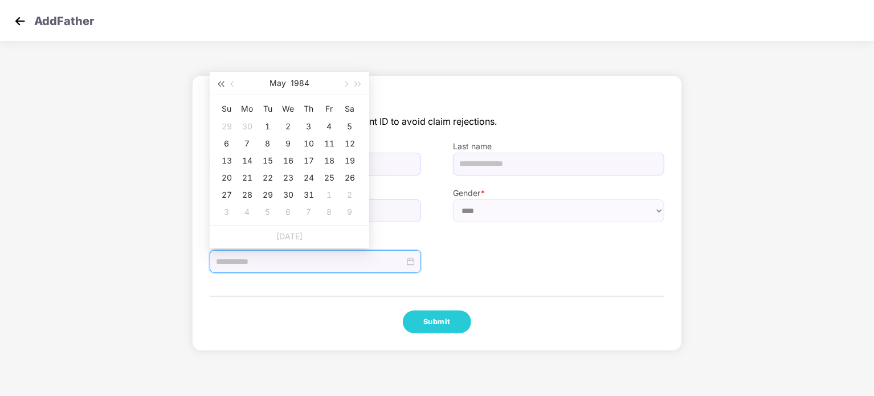
click at [221, 84] on span "button" at bounding box center [221, 84] width 6 height 6
click at [230, 83] on button "button" at bounding box center [233, 83] width 13 height 23
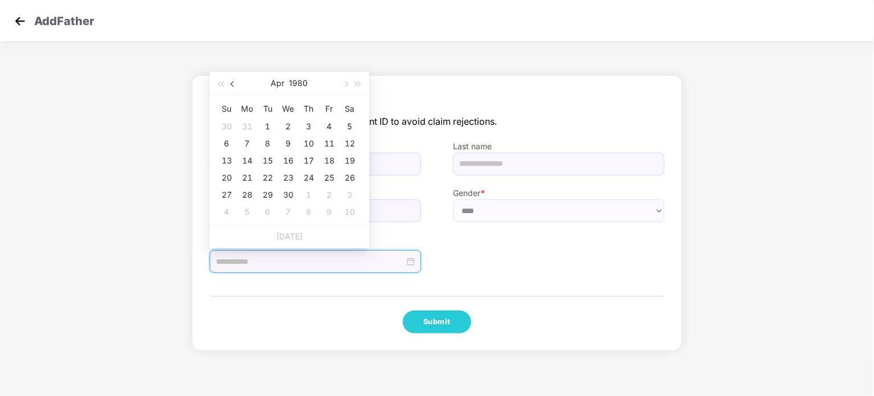
click at [230, 83] on button "button" at bounding box center [233, 83] width 13 height 23
click at [220, 83] on span "button" at bounding box center [221, 84] width 6 height 6
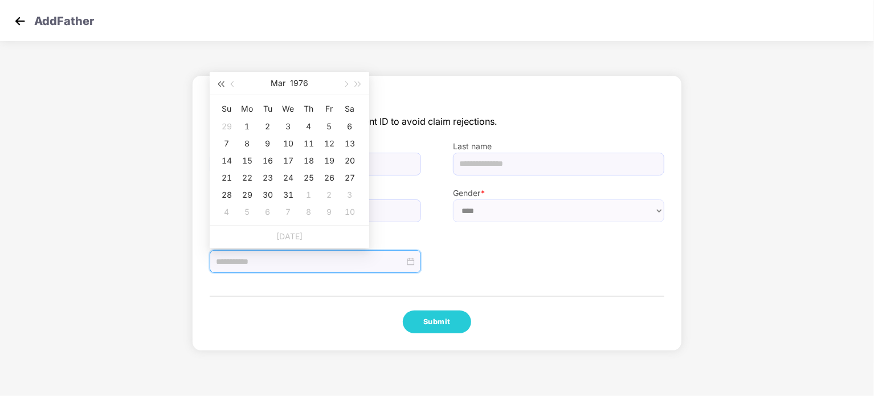
click at [220, 83] on span "button" at bounding box center [221, 84] width 6 height 6
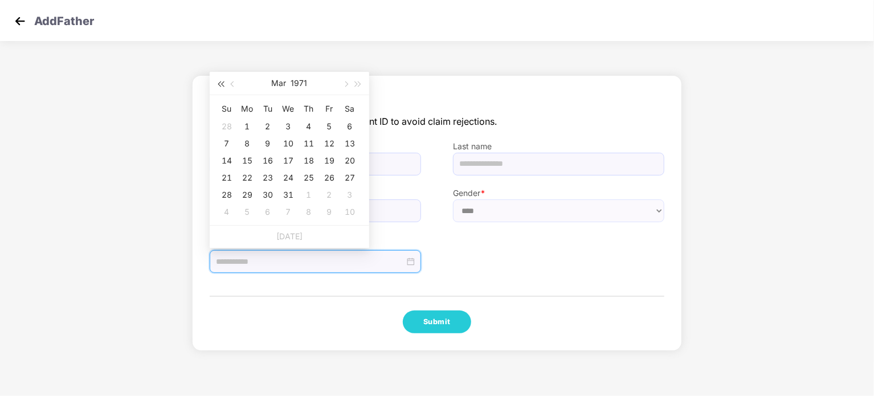
click at [220, 83] on span "button" at bounding box center [221, 84] width 6 height 6
click at [347, 81] on button "button" at bounding box center [345, 83] width 13 height 23
type input "**********"
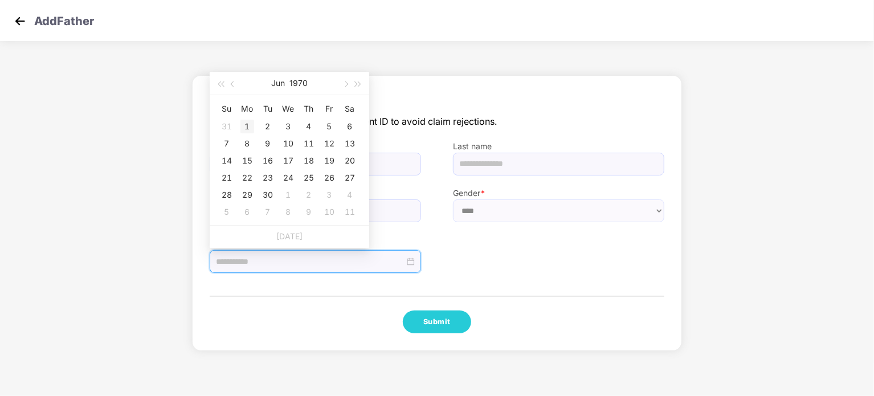
type input "**********"
click at [248, 123] on div "1" at bounding box center [247, 127] width 14 height 14
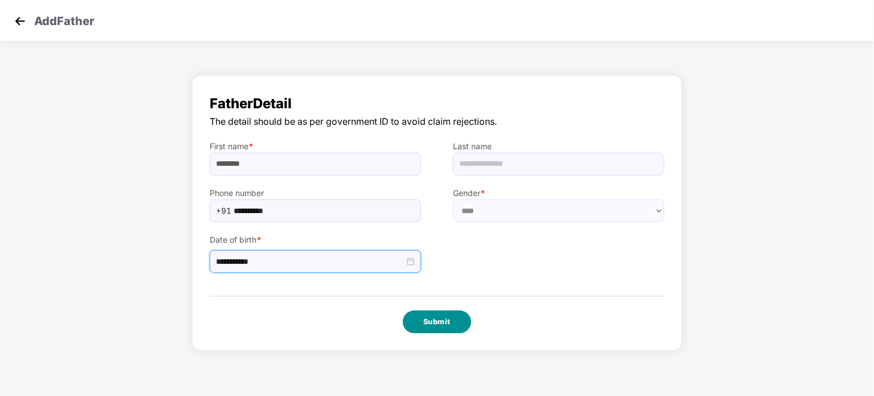
click at [448, 321] on button "Submit" at bounding box center [437, 321] width 68 height 23
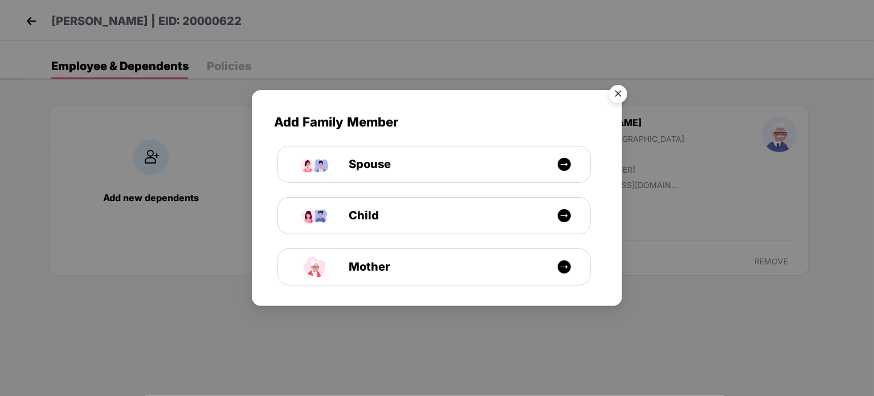
click at [622, 93] on img "Close" at bounding box center [618, 96] width 32 height 32
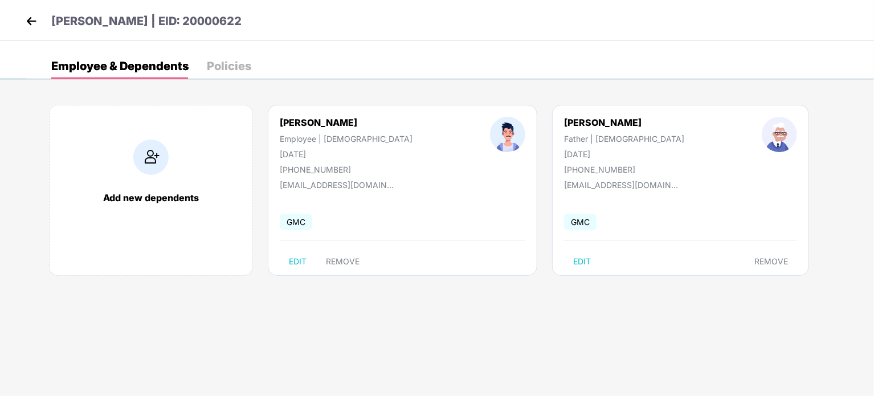
click at [32, 19] on img at bounding box center [31, 21] width 17 height 17
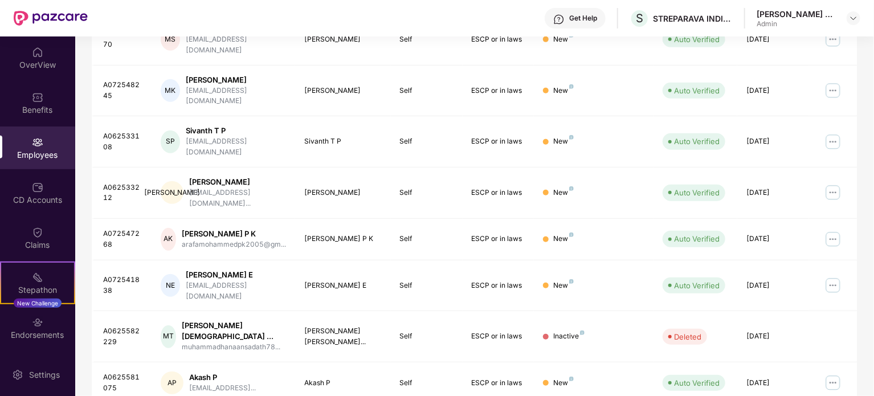
scroll to position [84, 0]
